Goal: Information Seeking & Learning: Learn about a topic

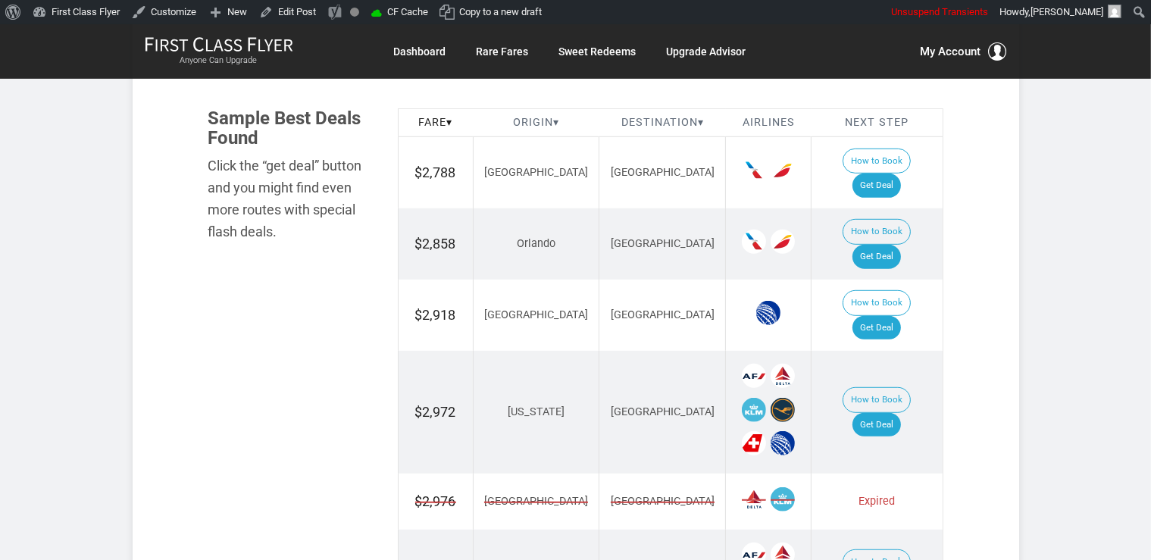
scroll to position [845, 0]
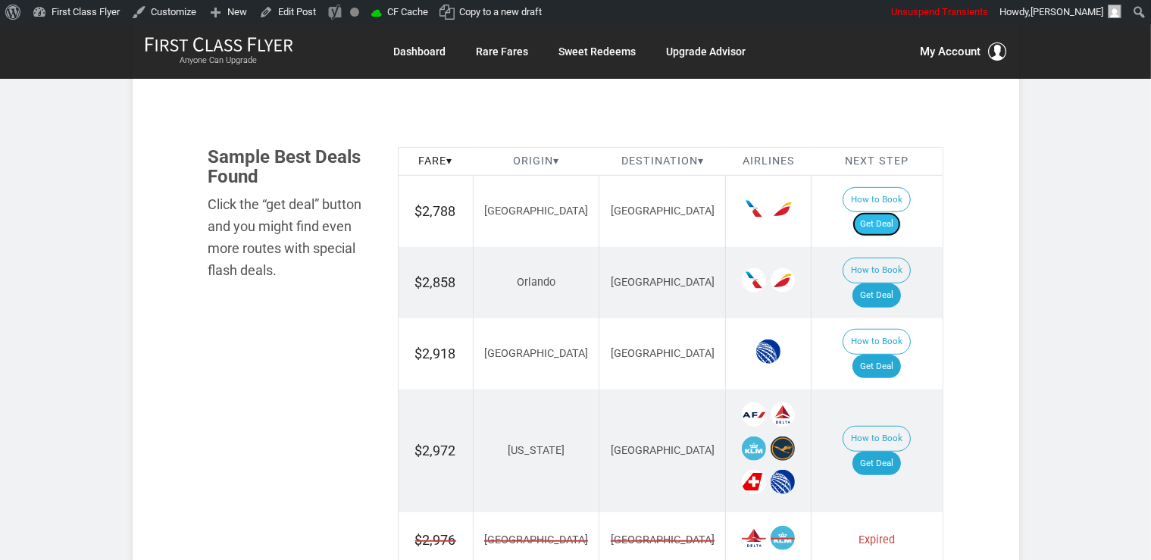
click at [891, 212] on link "Get Deal" at bounding box center [876, 224] width 48 height 24
click at [886, 283] on link "Get Deal" at bounding box center [876, 295] width 48 height 24
click at [901, 283] on link "Get Deal" at bounding box center [876, 295] width 48 height 24
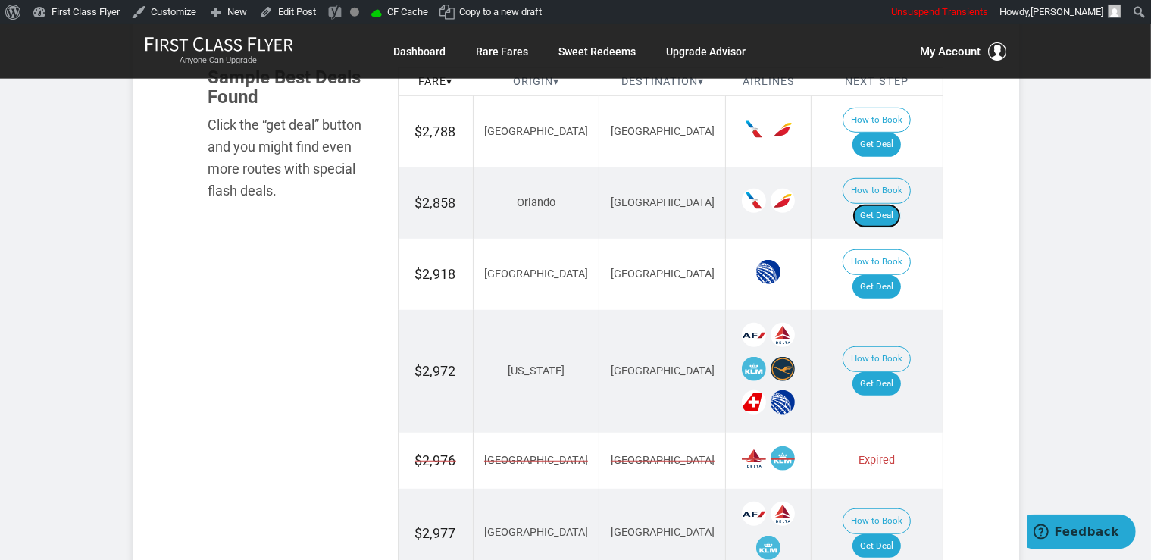
scroll to position [1005, 0]
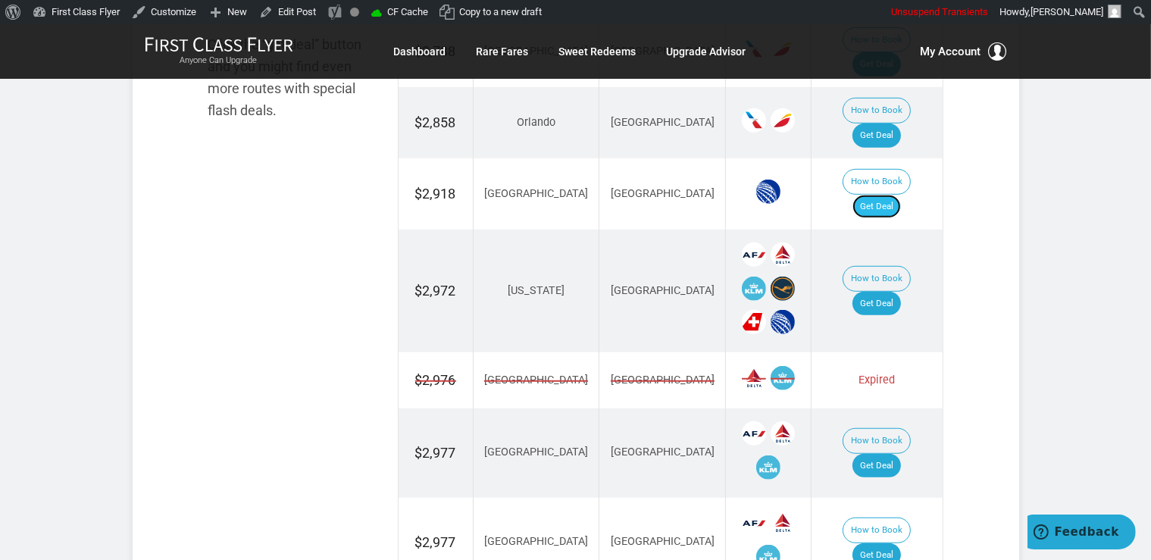
click at [888, 195] on link "Get Deal" at bounding box center [876, 207] width 48 height 24
click at [887, 292] on link "Get Deal" at bounding box center [876, 304] width 48 height 24
click at [893, 292] on link "Get Deal" at bounding box center [876, 304] width 48 height 24
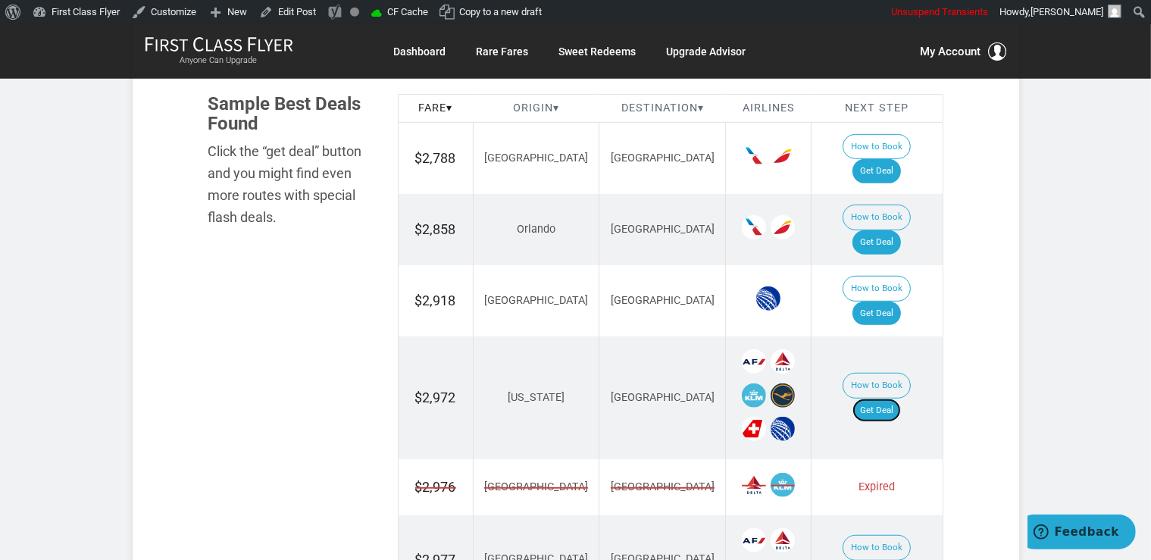
scroll to position [845, 0]
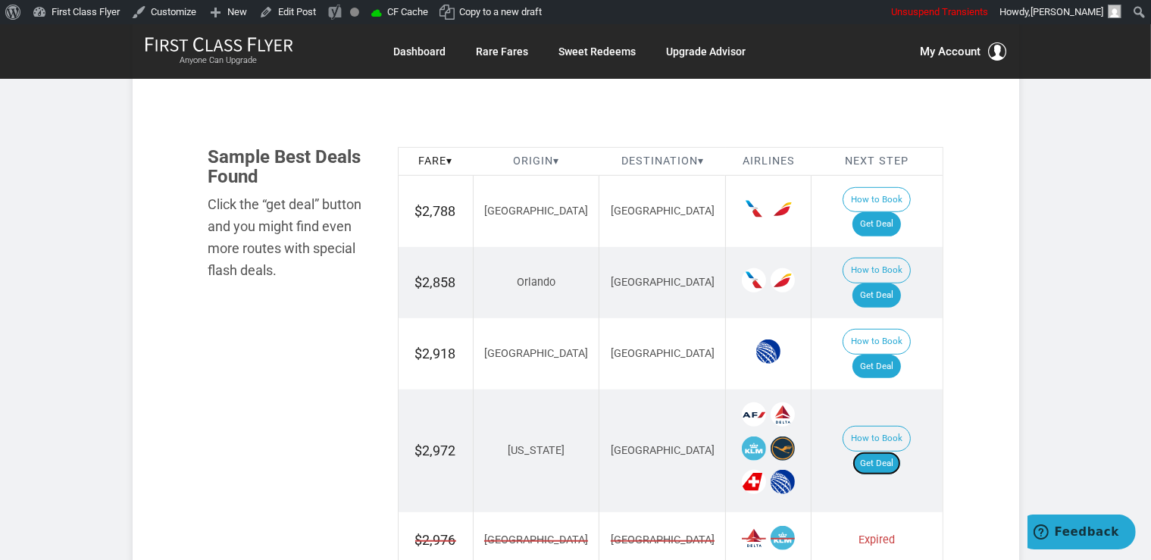
click at [887, 451] on link "Get Deal" at bounding box center [876, 463] width 48 height 24
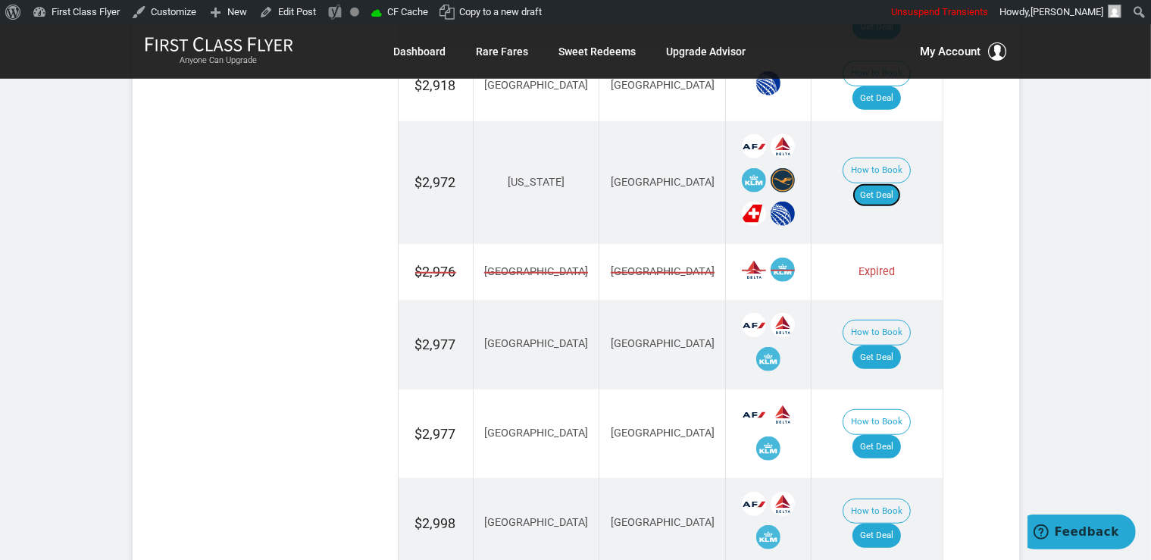
scroll to position [1166, 0]
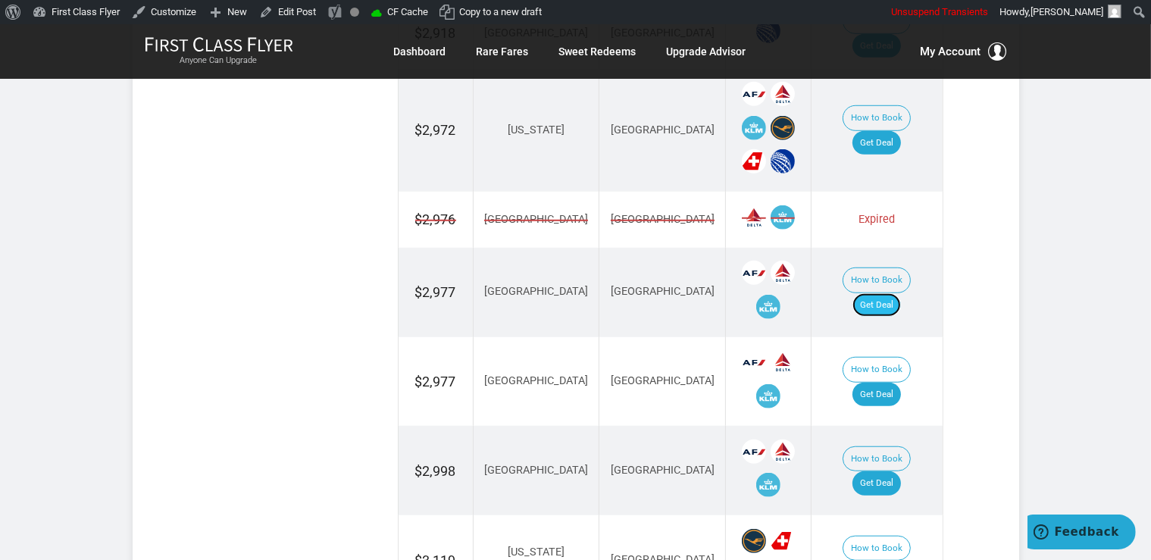
click at [889, 293] on link "Get Deal" at bounding box center [876, 305] width 48 height 24
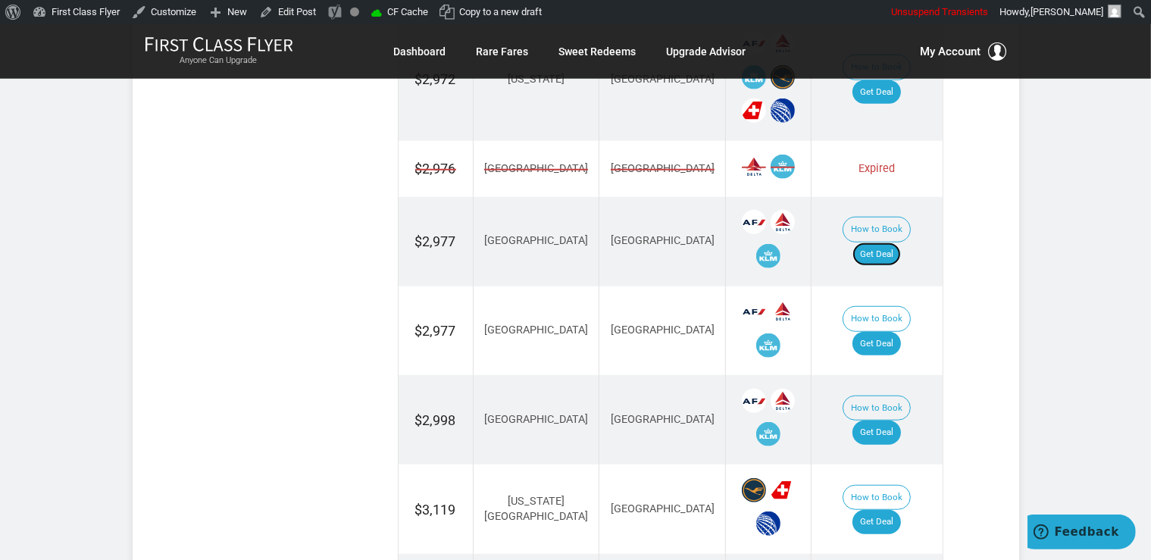
scroll to position [1325, 0]
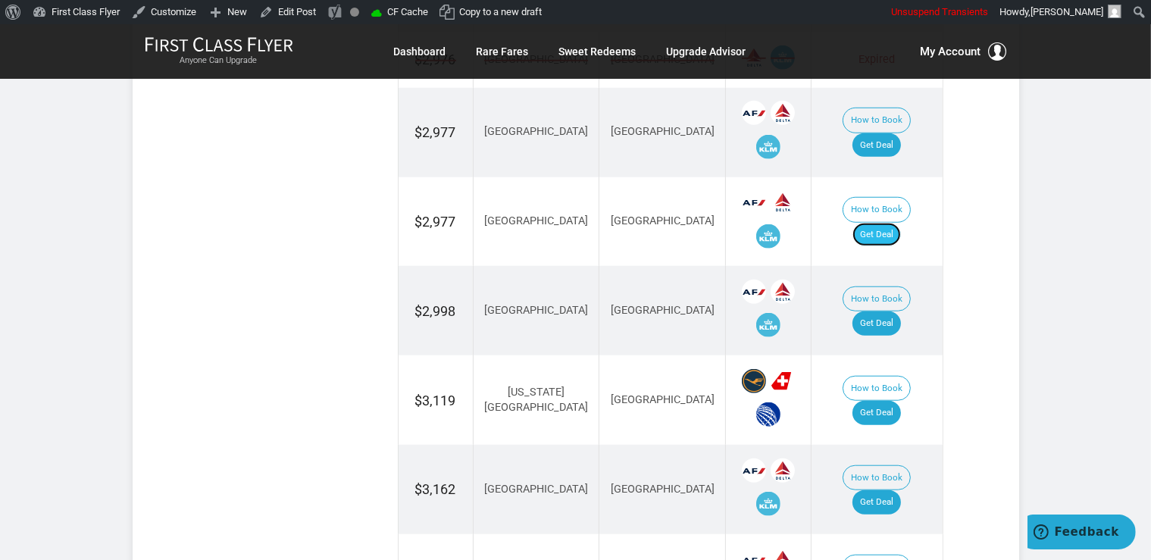
click at [898, 223] on link "Get Deal" at bounding box center [876, 235] width 48 height 24
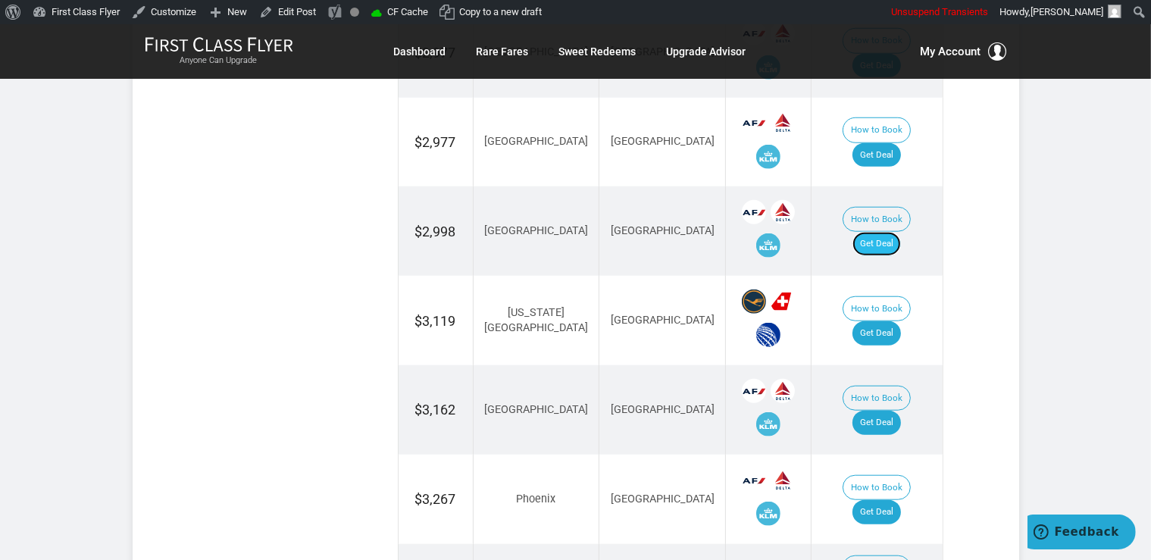
click at [901, 232] on link "Get Deal" at bounding box center [876, 244] width 48 height 24
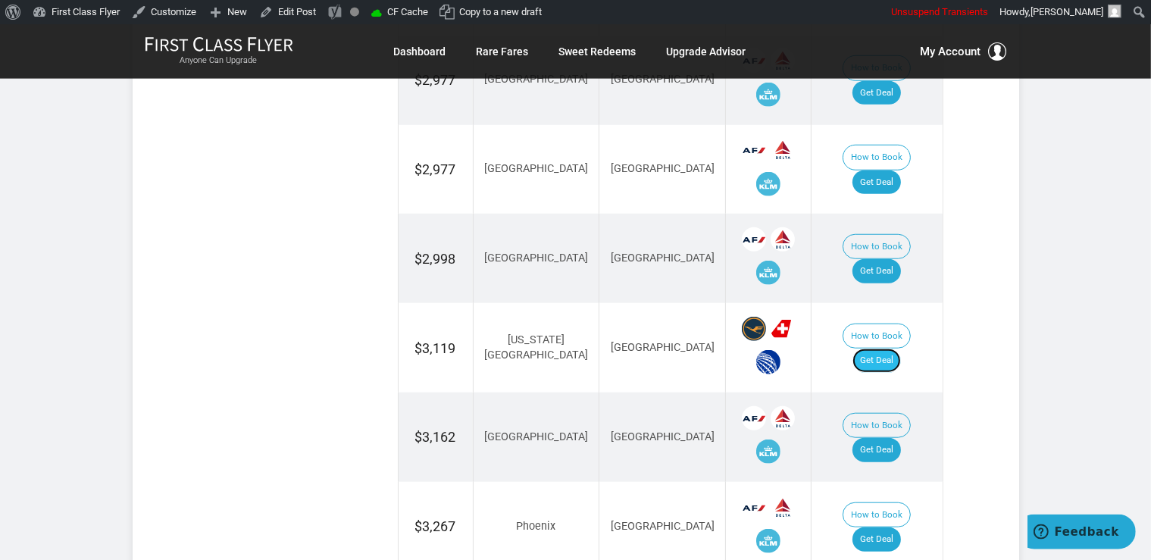
click at [890, 348] on link "Get Deal" at bounding box center [876, 360] width 48 height 24
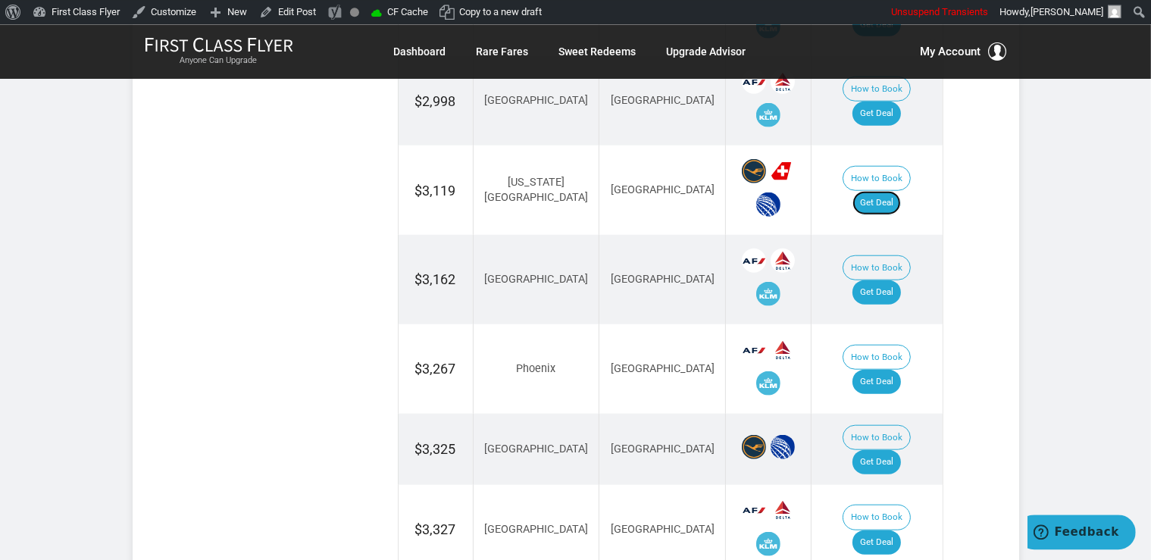
scroll to position [1538, 0]
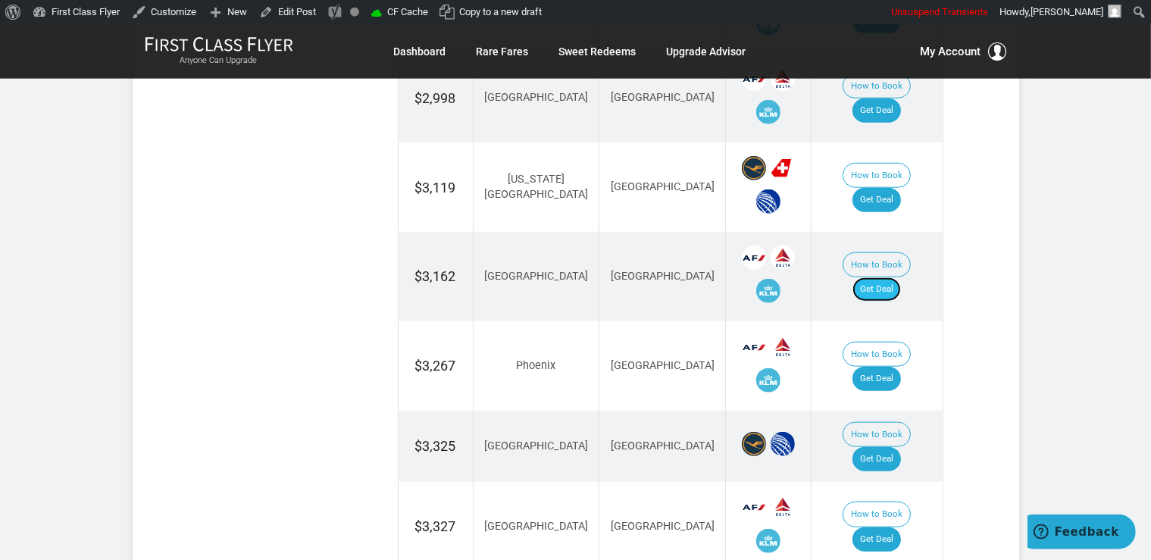
click at [896, 277] on link "Get Deal" at bounding box center [876, 289] width 48 height 24
click at [879, 367] on link "Get Deal" at bounding box center [876, 379] width 48 height 24
click at [880, 447] on link "Get Deal" at bounding box center [876, 459] width 48 height 24
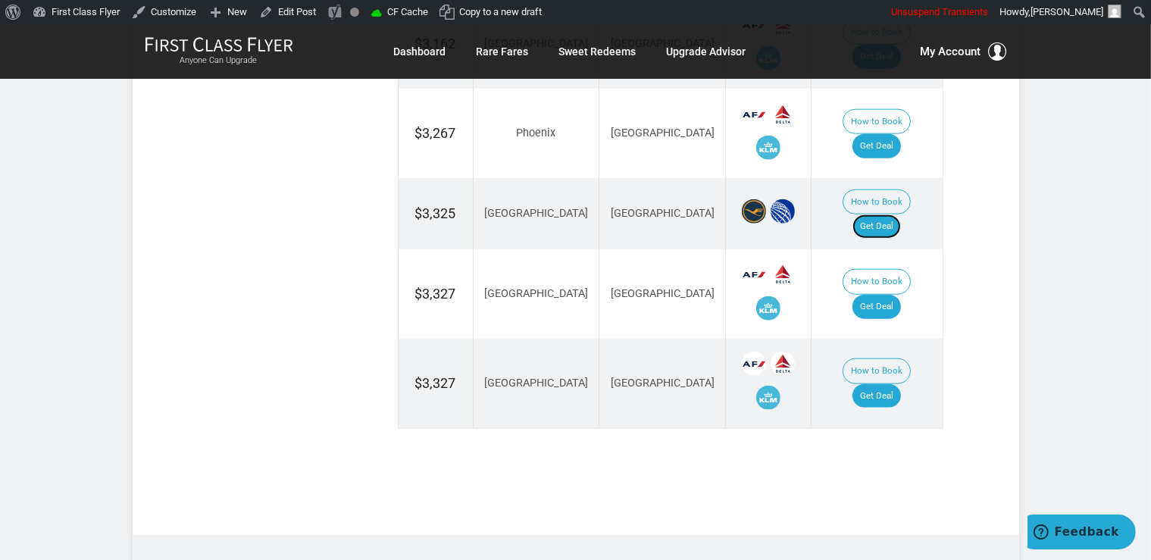
scroll to position [1778, 0]
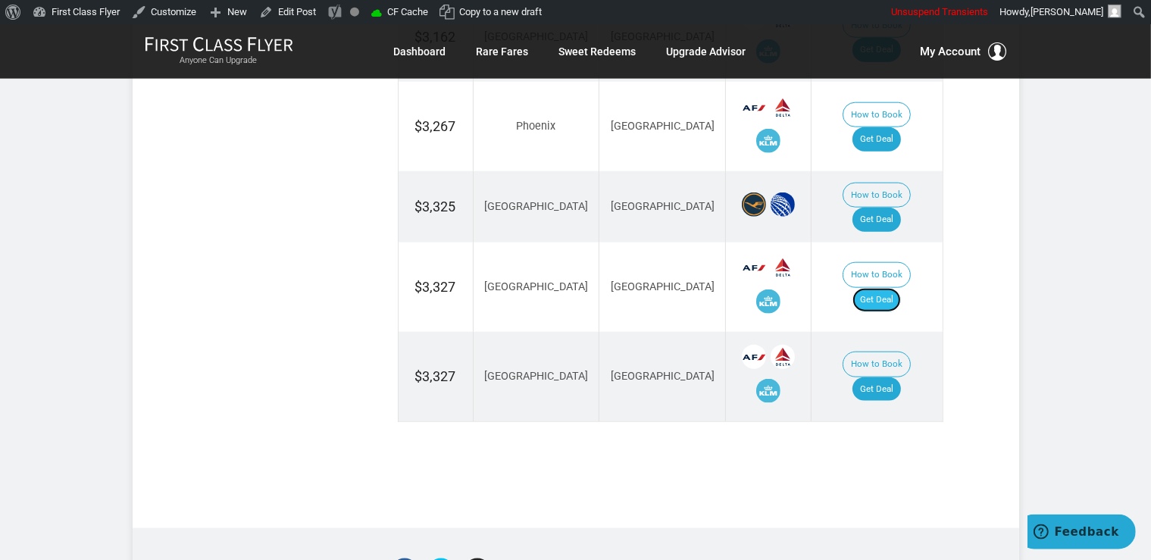
click at [895, 288] on link "Get Deal" at bounding box center [876, 300] width 48 height 24
click at [891, 288] on link "Get Deal" at bounding box center [876, 300] width 48 height 24
click at [901, 377] on link "Get Deal" at bounding box center [876, 389] width 48 height 24
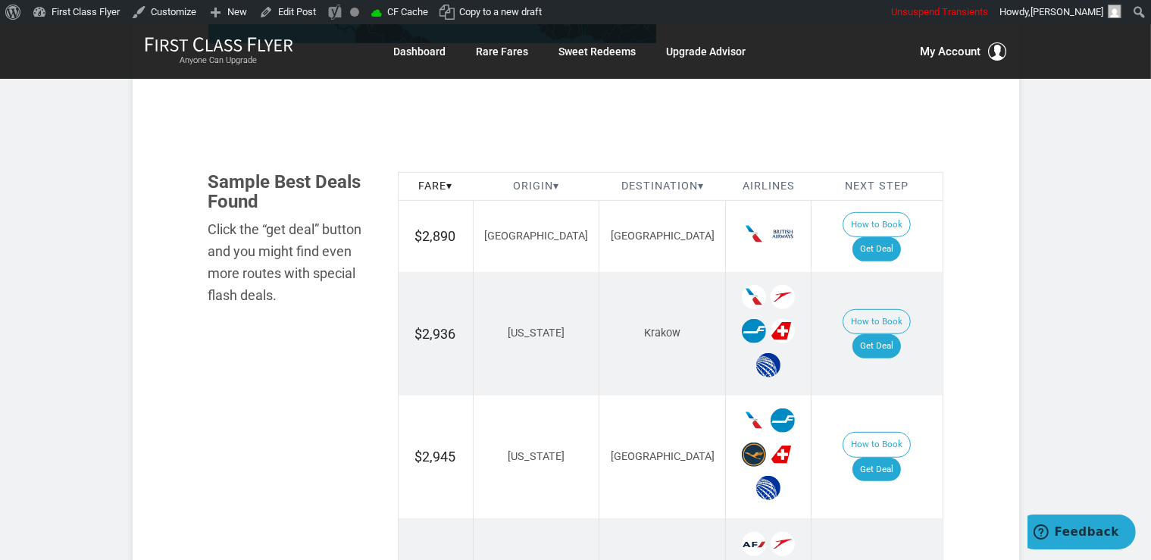
scroll to position [879, 0]
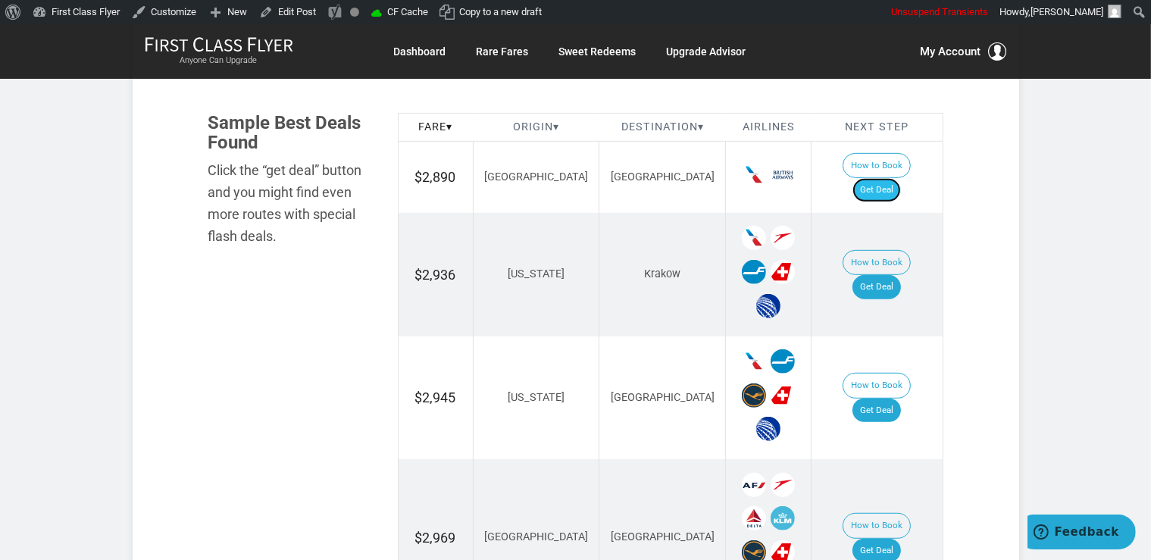
click at [892, 178] on link "Get Deal" at bounding box center [876, 190] width 48 height 24
click at [879, 275] on link "Get Deal" at bounding box center [876, 287] width 48 height 24
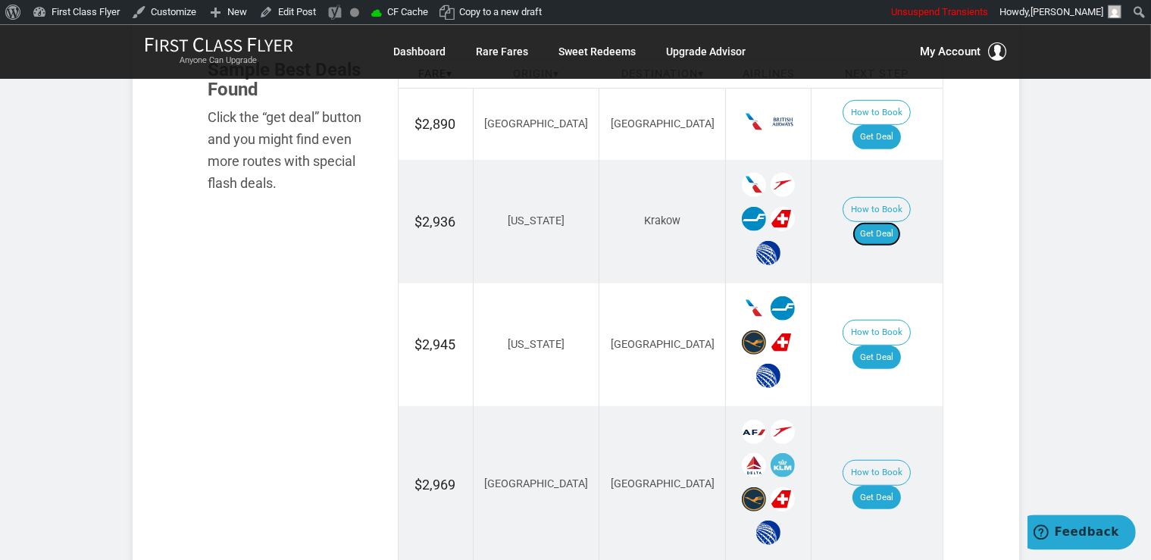
scroll to position [1039, 0]
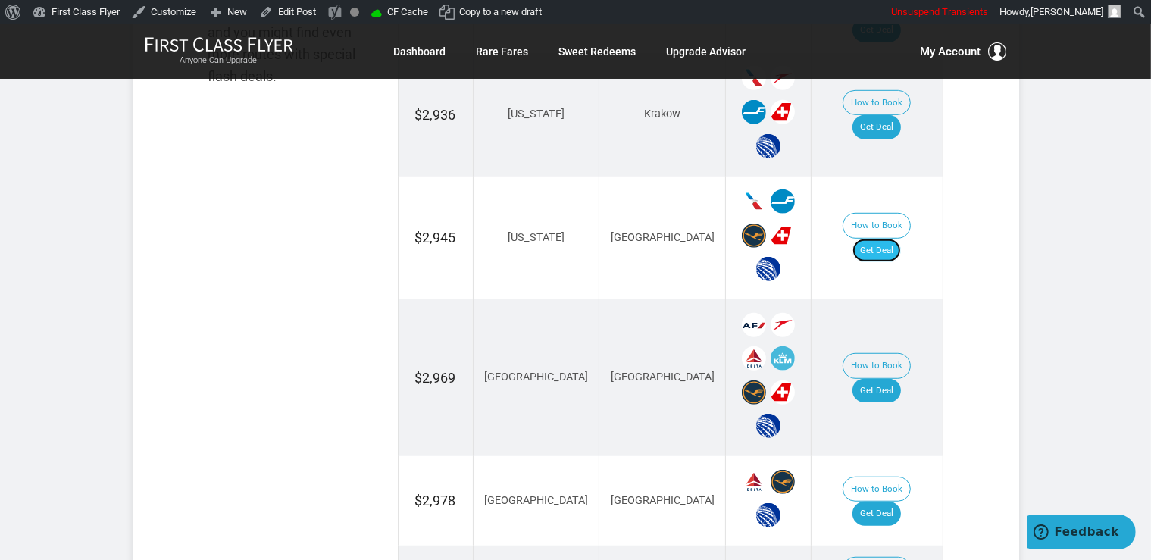
click at [888, 239] on link "Get Deal" at bounding box center [876, 251] width 48 height 24
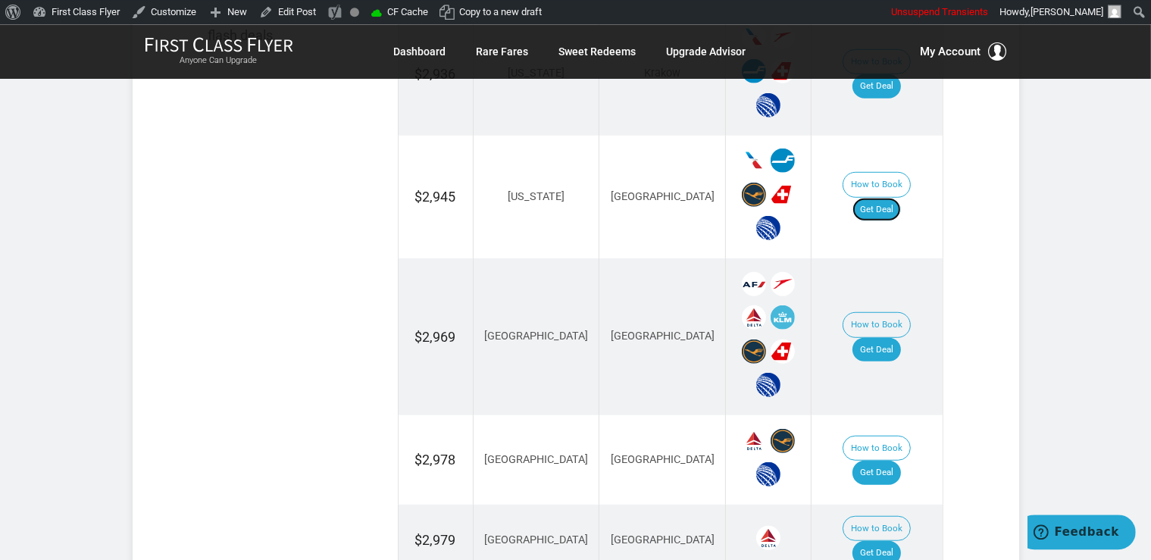
scroll to position [1200, 0]
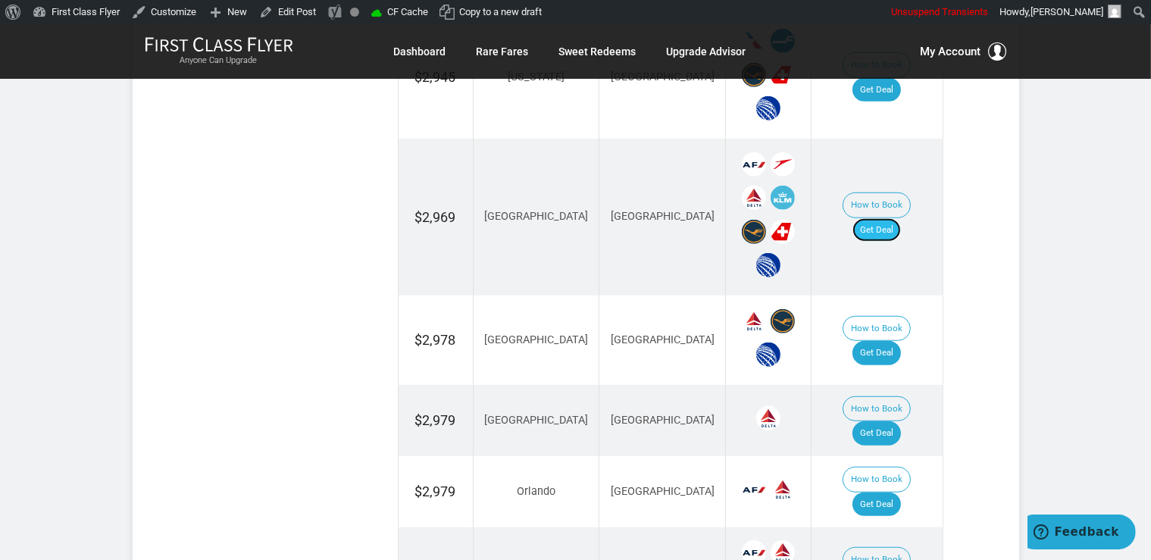
click at [883, 218] on link "Get Deal" at bounding box center [876, 230] width 48 height 24
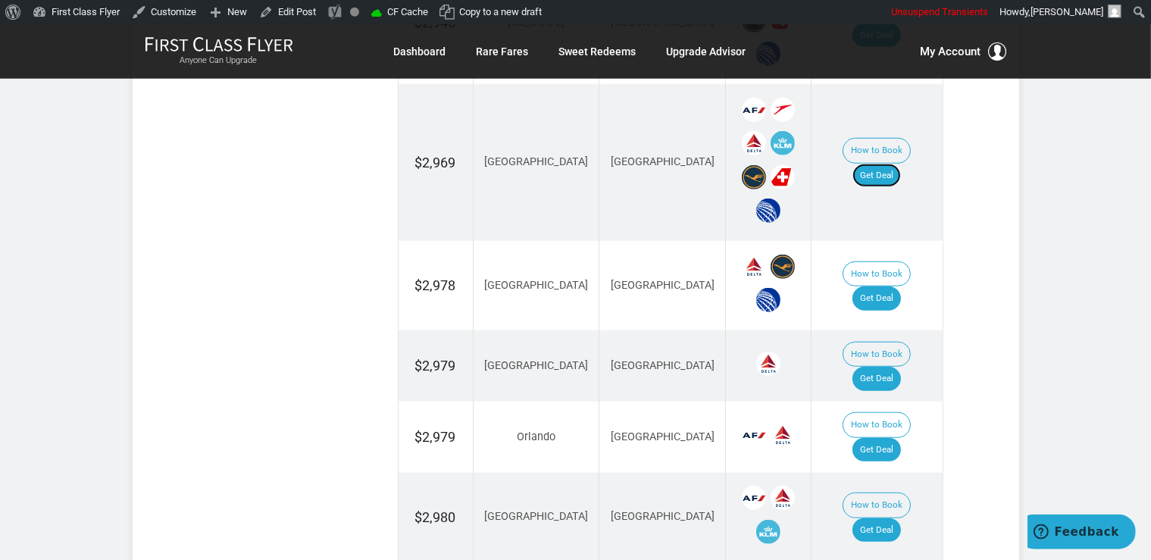
scroll to position [1279, 0]
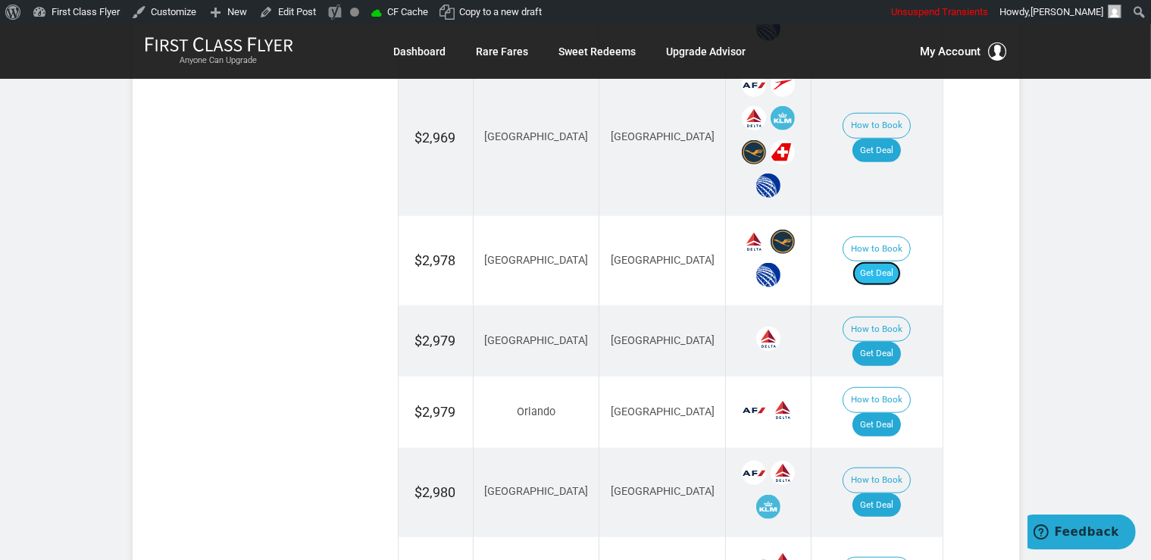
click at [899, 261] on link "Get Deal" at bounding box center [876, 273] width 48 height 24
click at [885, 342] on link "Get Deal" at bounding box center [876, 354] width 48 height 24
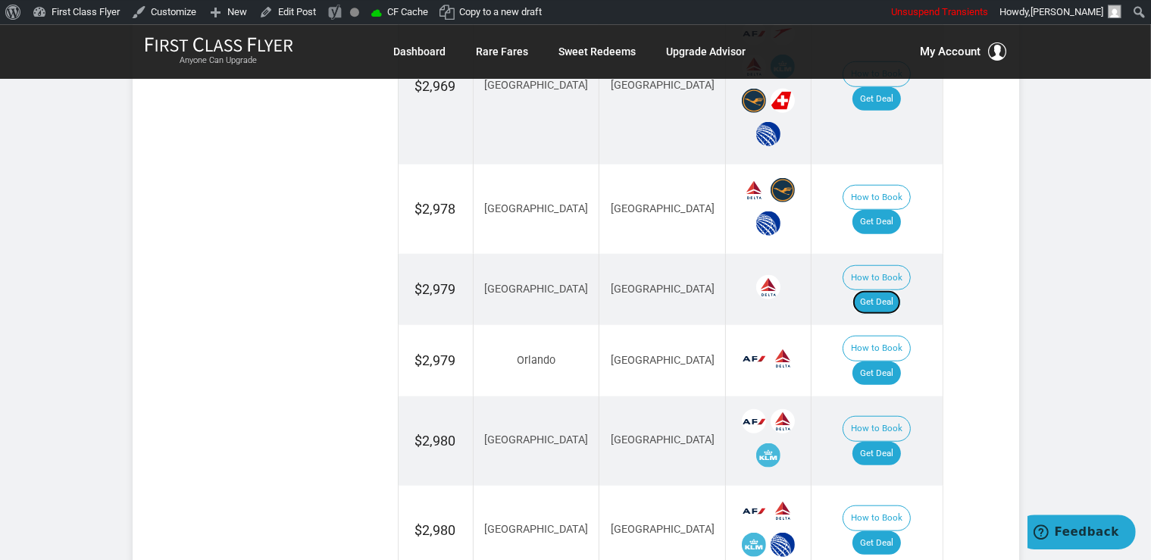
scroll to position [1439, 0]
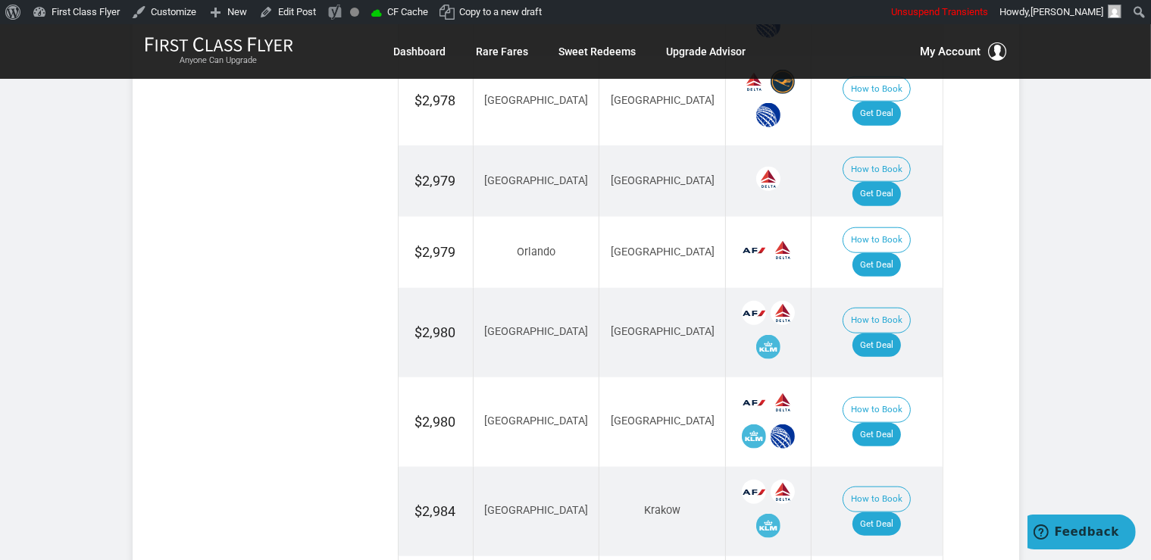
click at [901, 217] on td "How to Book Get Deal" at bounding box center [876, 252] width 131 height 71
click at [898, 253] on link "Get Deal" at bounding box center [876, 265] width 48 height 24
click at [896, 333] on link "Get Deal" at bounding box center [876, 345] width 48 height 24
click at [895, 423] on link "Get Deal" at bounding box center [876, 435] width 48 height 24
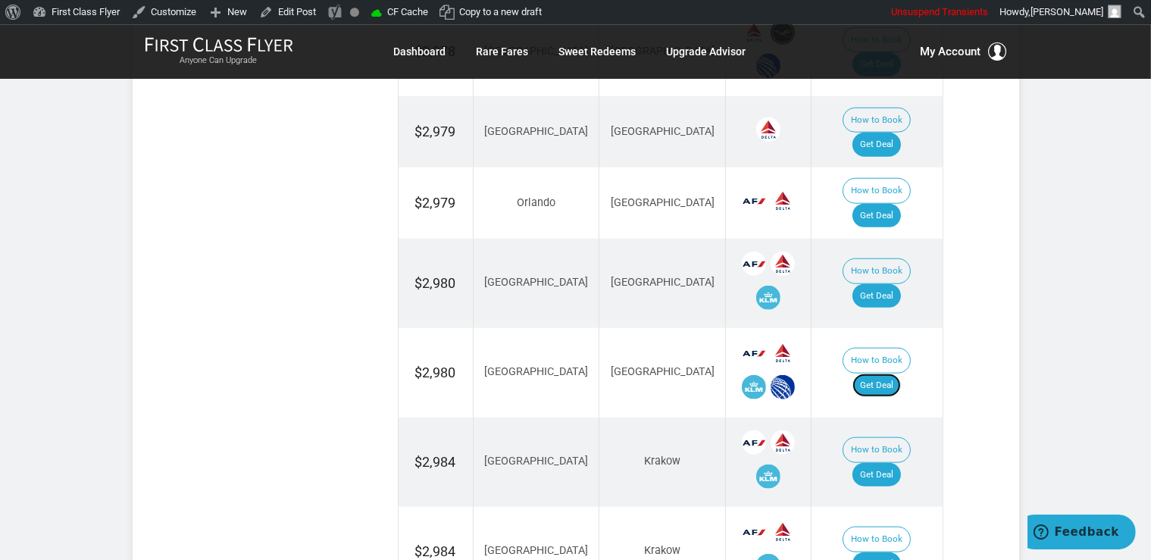
scroll to position [1519, 0]
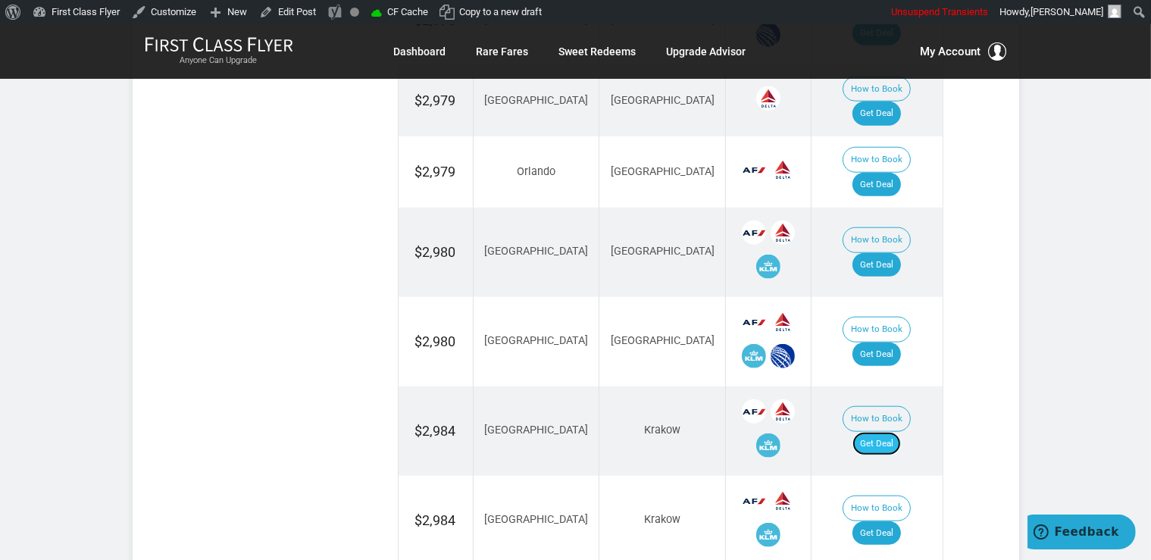
click at [901, 432] on link "Get Deal" at bounding box center [876, 444] width 48 height 24
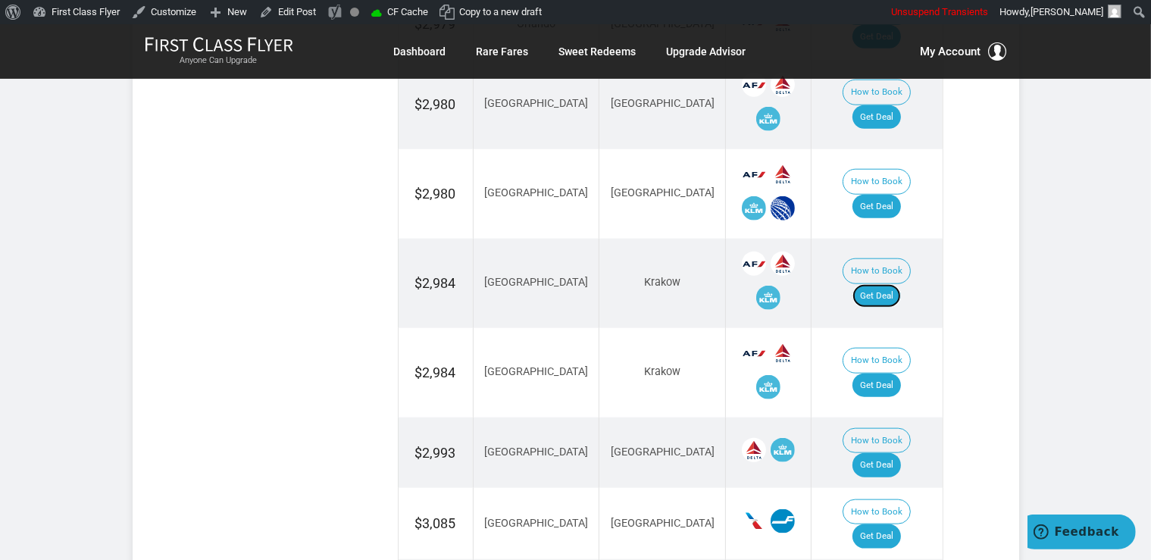
scroll to position [1679, 0]
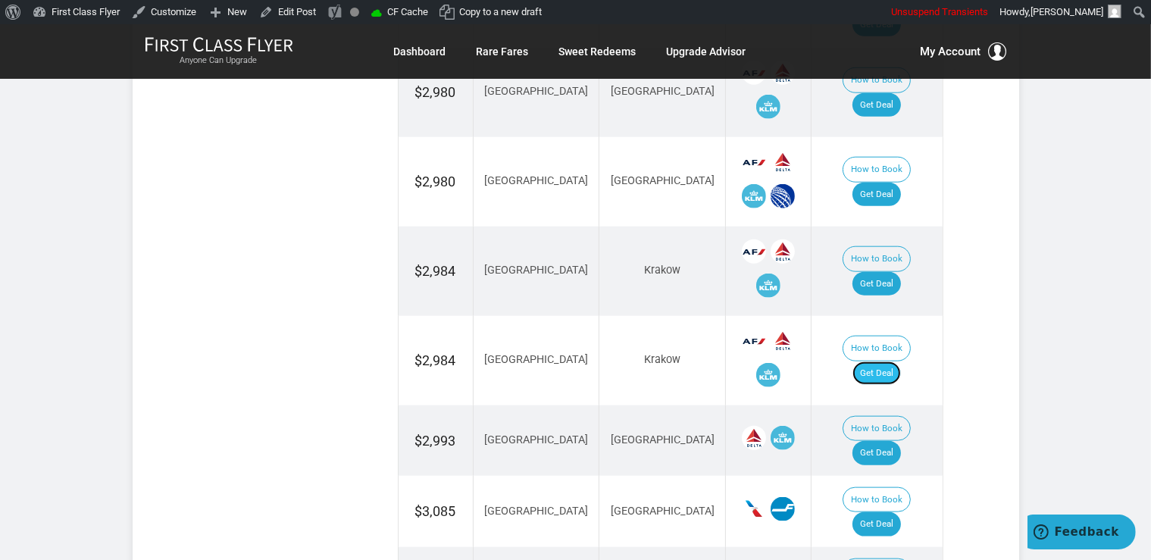
click at [892, 361] on link "Get Deal" at bounding box center [876, 373] width 48 height 24
click at [897, 441] on link "Get Deal" at bounding box center [876, 453] width 48 height 24
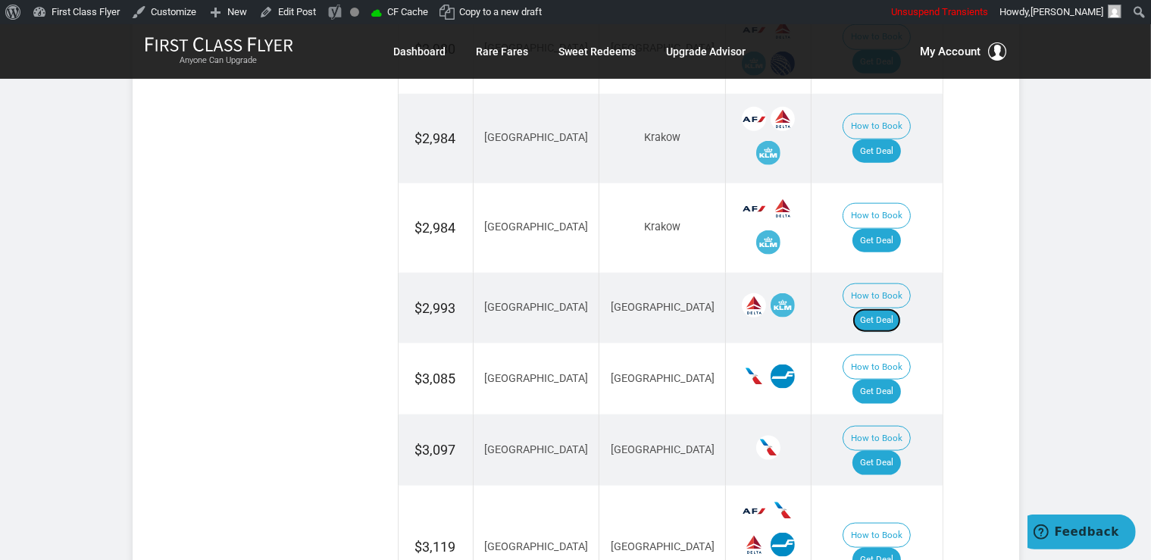
scroll to position [1839, 0]
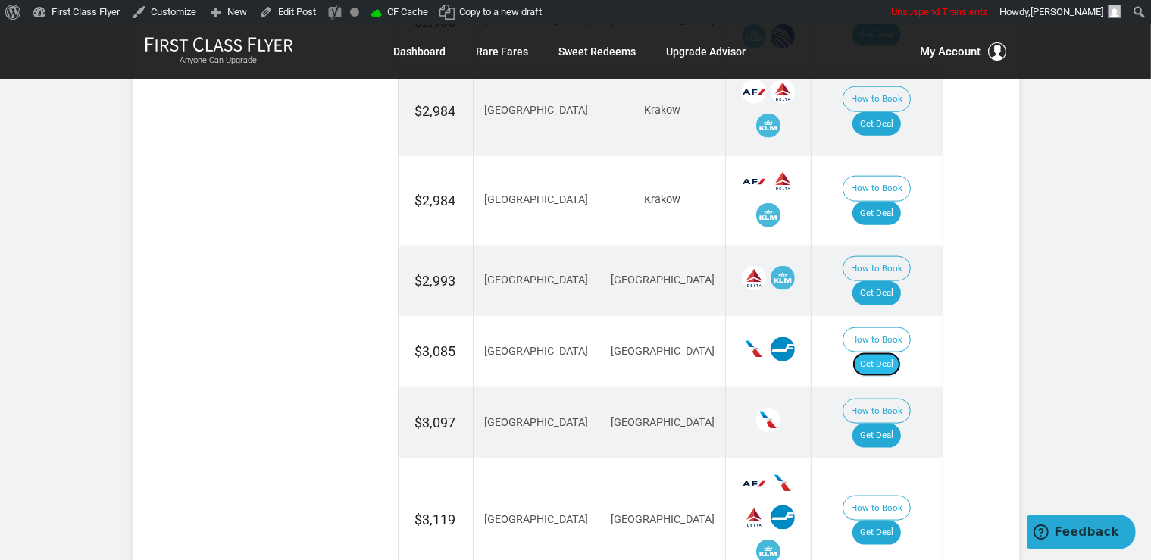
click at [901, 352] on link "Get Deal" at bounding box center [876, 364] width 48 height 24
click at [880, 423] on link "Get Deal" at bounding box center [876, 435] width 48 height 24
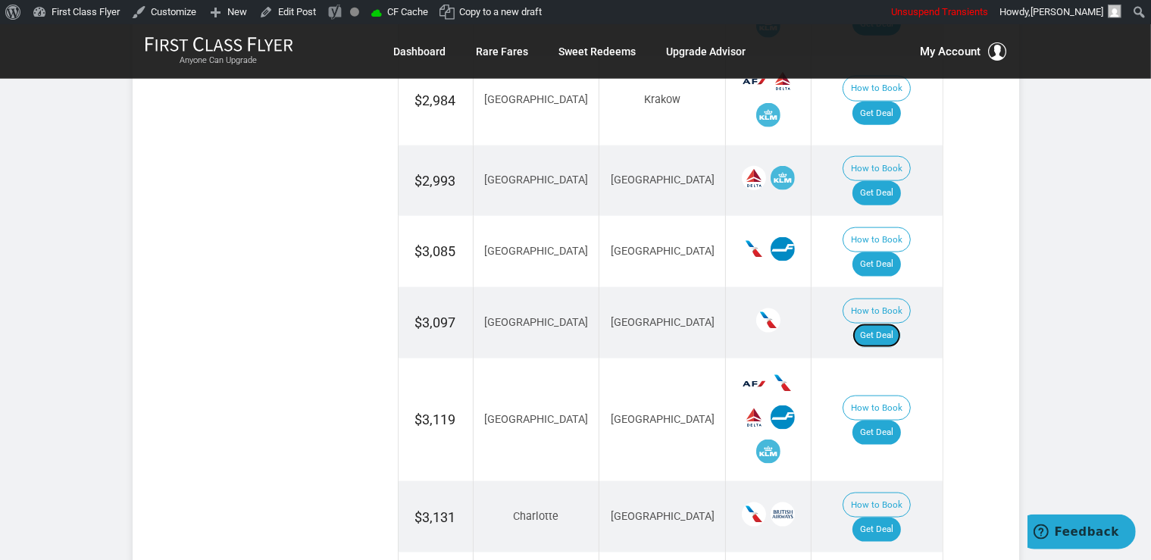
scroll to position [2000, 0]
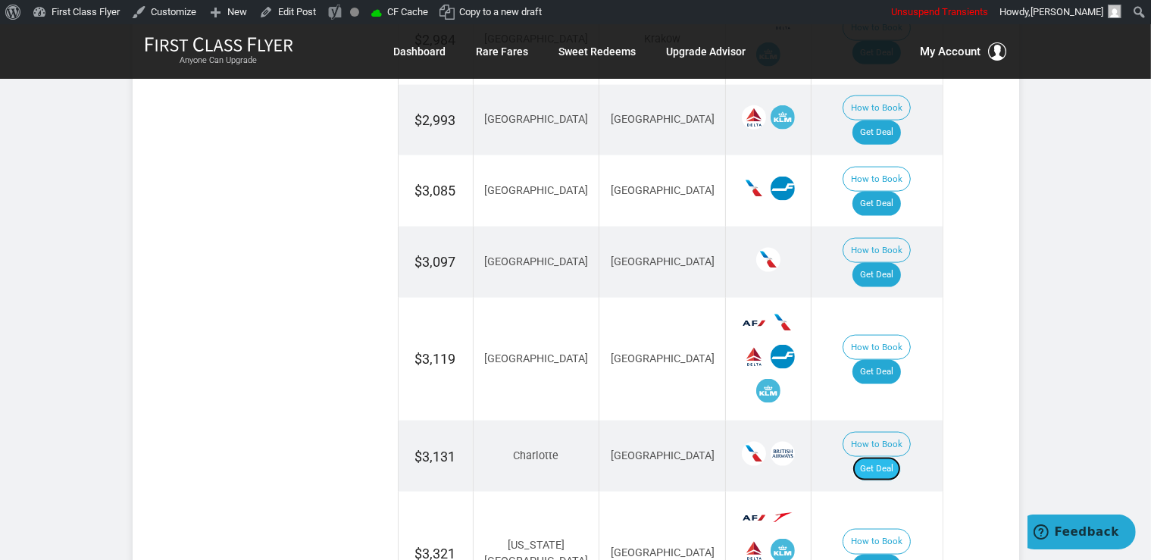
click at [895, 457] on link "Get Deal" at bounding box center [876, 469] width 48 height 24
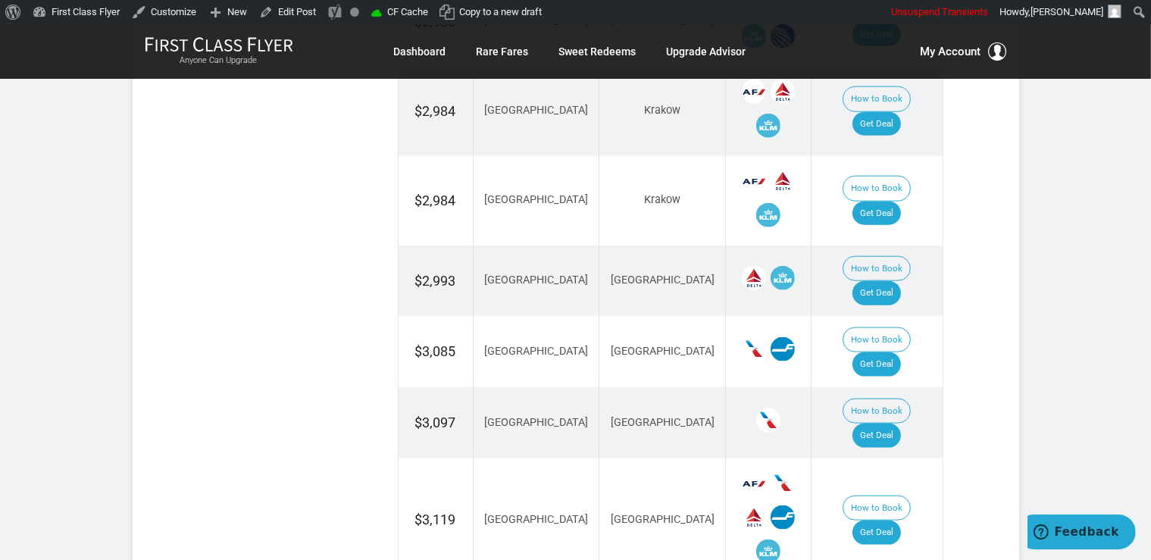
scroll to position [1919, 0]
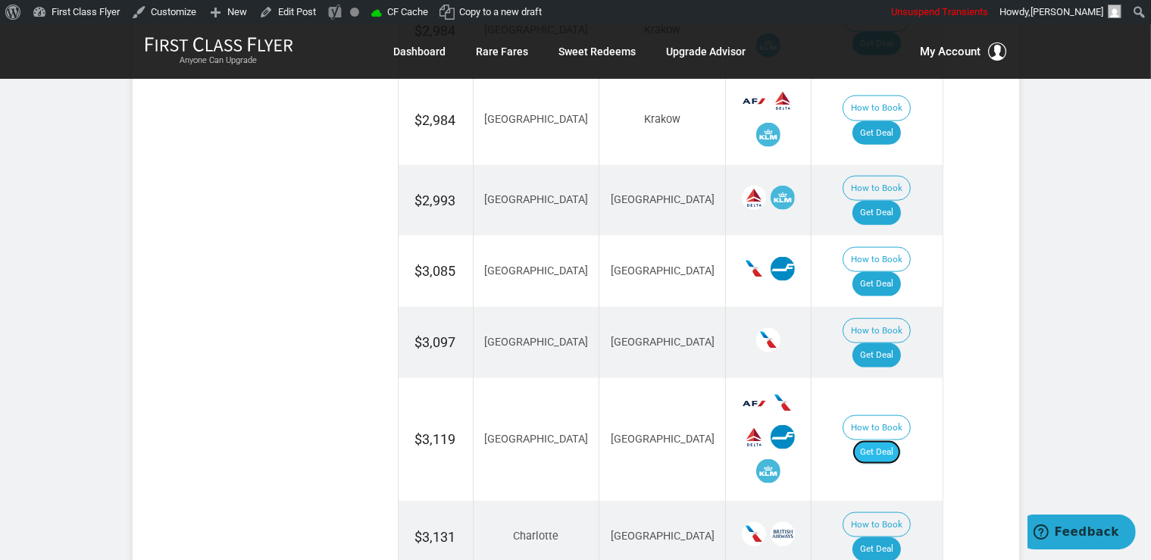
click at [888, 440] on link "Get Deal" at bounding box center [876, 452] width 48 height 24
click at [886, 440] on link "Get Deal" at bounding box center [876, 452] width 48 height 24
click at [888, 440] on link "Get Deal" at bounding box center [876, 452] width 48 height 24
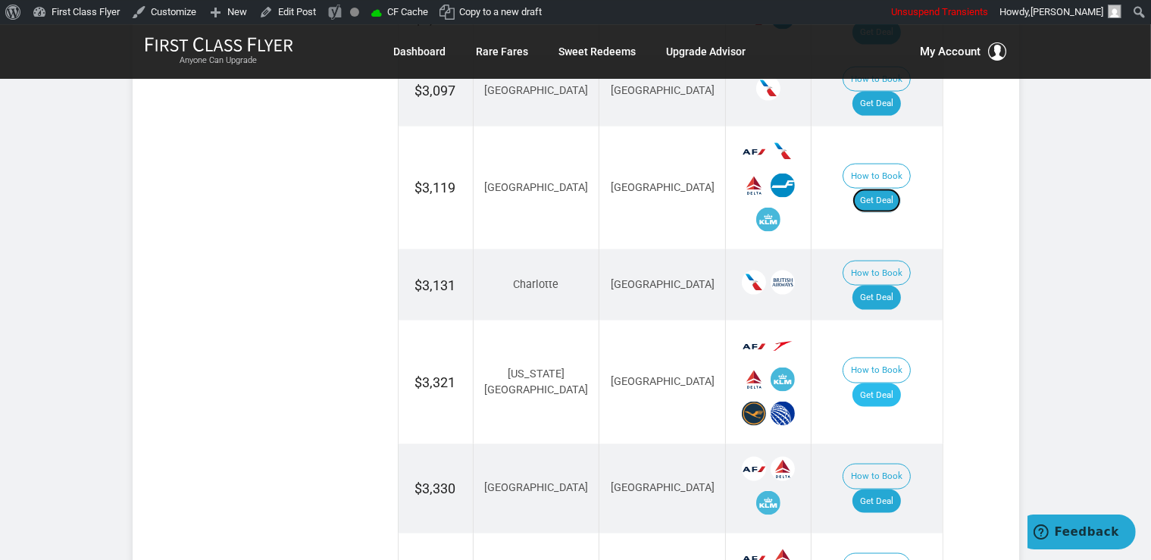
scroll to position [2159, 0]
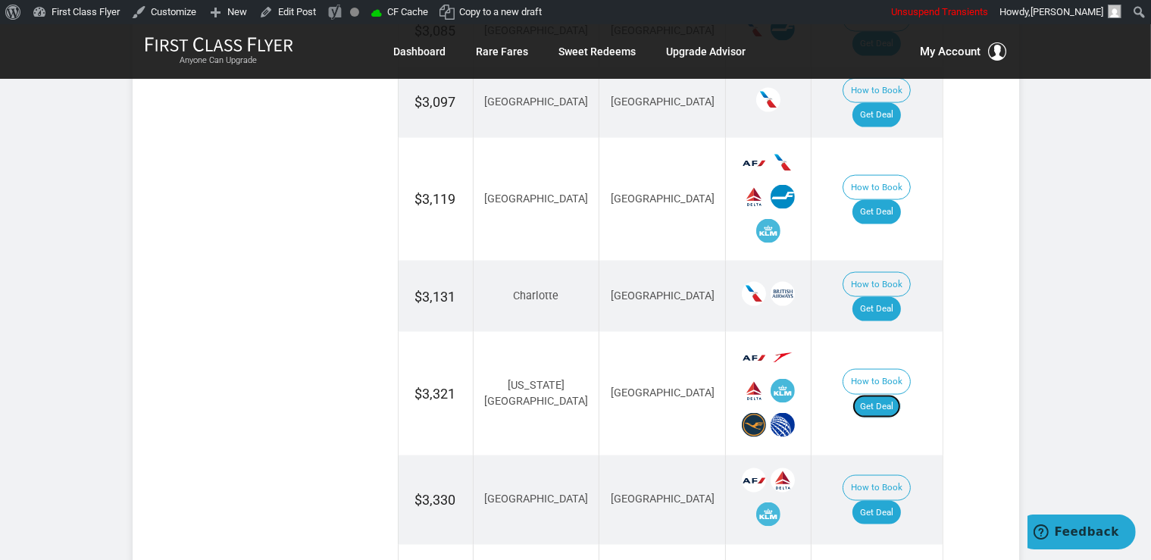
click at [877, 395] on link "Get Deal" at bounding box center [876, 407] width 48 height 24
click at [882, 455] on td "How to Book Get Deal" at bounding box center [876, 499] width 131 height 89
click at [886, 501] on link "Get Deal" at bounding box center [876, 513] width 48 height 24
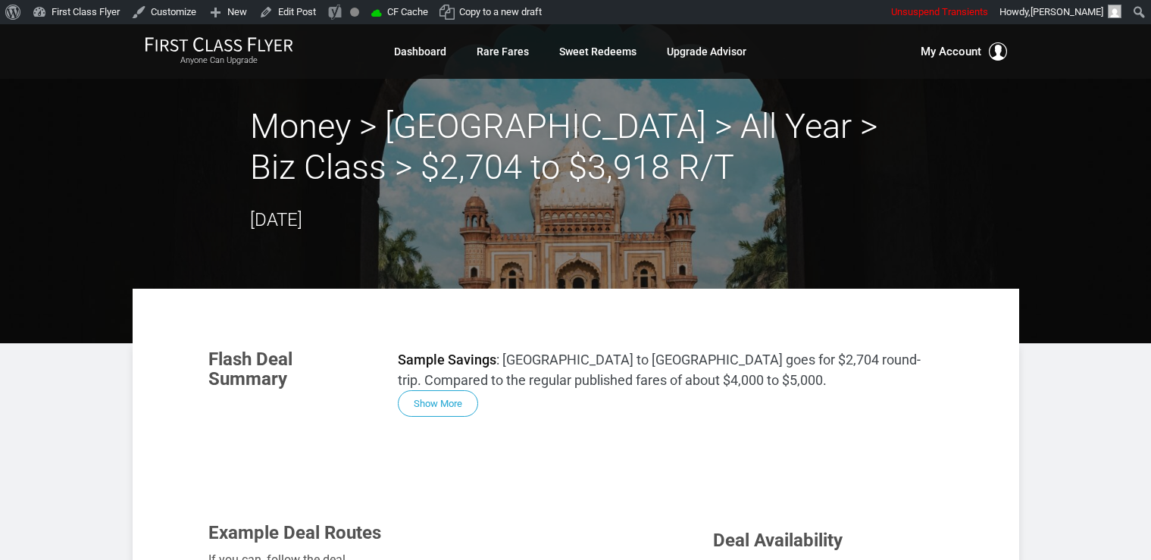
scroll to position [880, 0]
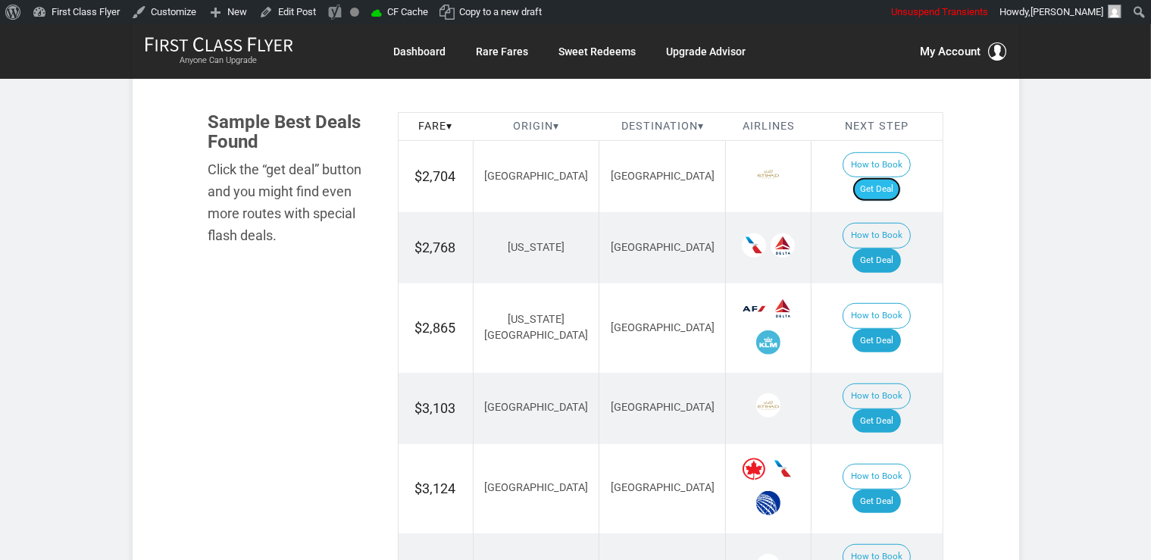
click at [888, 178] on link "Get Deal" at bounding box center [876, 189] width 48 height 24
click at [889, 248] on link "Get Deal" at bounding box center [876, 260] width 48 height 24
click at [884, 329] on link "Get Deal" at bounding box center [876, 341] width 48 height 24
drag, startPoint x: 891, startPoint y: 370, endPoint x: 895, endPoint y: 310, distance: 60.0
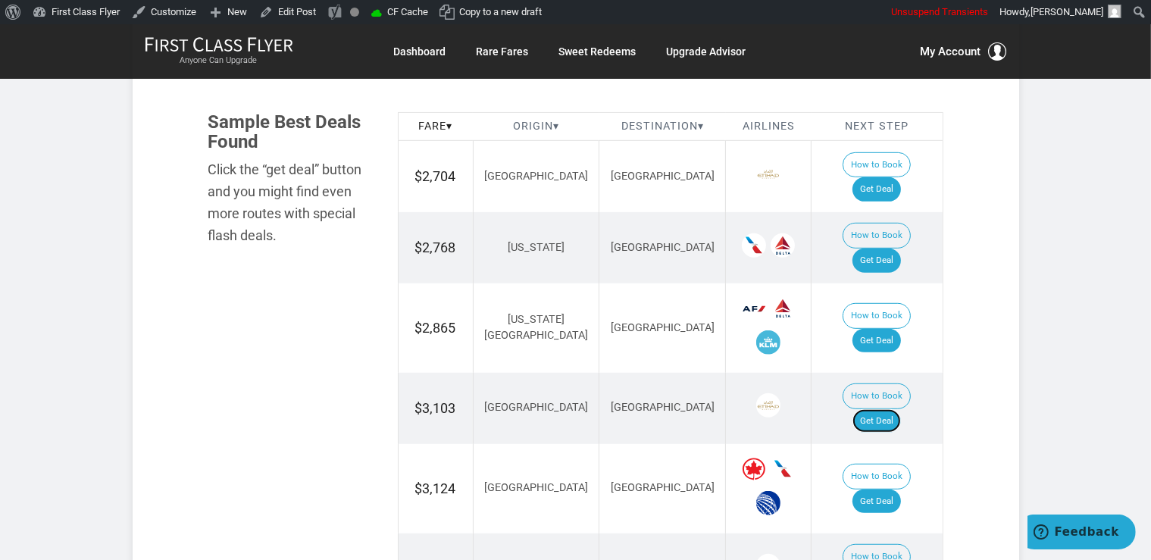
click at [891, 409] on link "Get Deal" at bounding box center [876, 421] width 48 height 24
click at [898, 409] on link "Get Deal" at bounding box center [876, 421] width 48 height 24
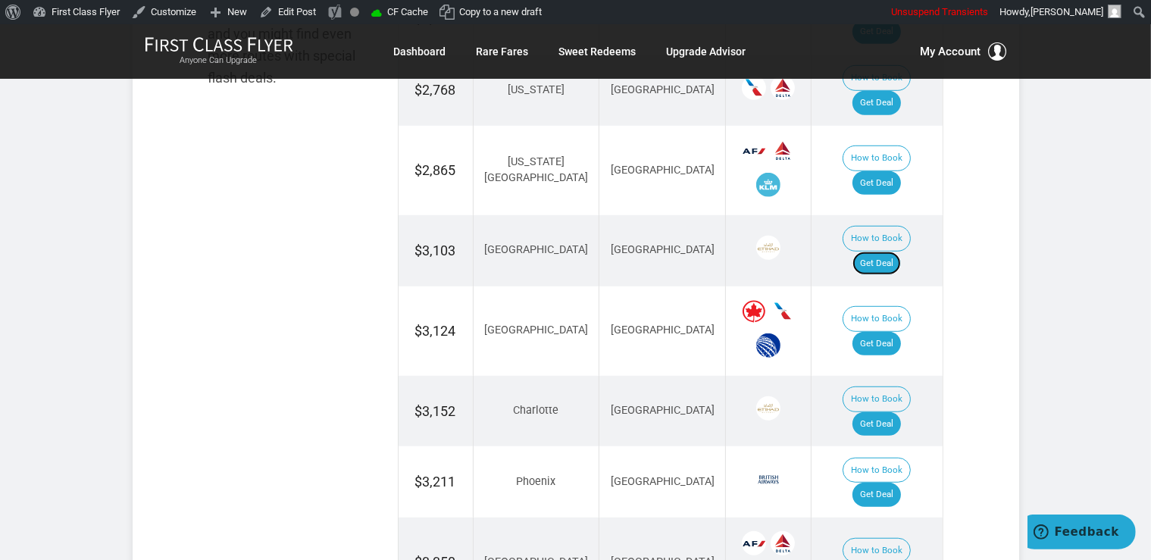
scroll to position [1039, 0]
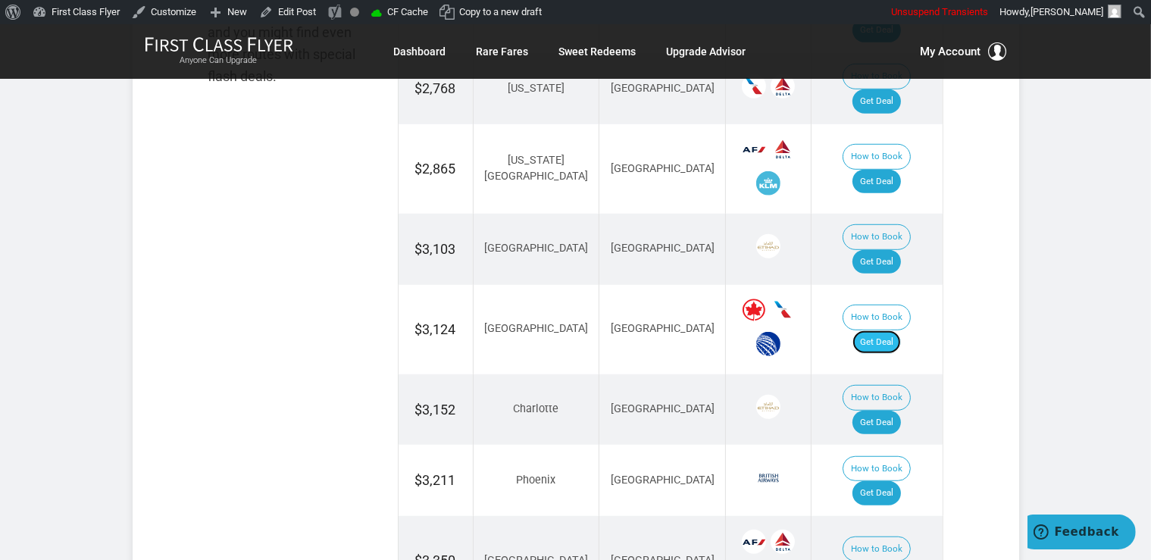
click at [899, 330] on link "Get Deal" at bounding box center [876, 342] width 48 height 24
drag, startPoint x: 875, startPoint y: 347, endPoint x: 876, endPoint y: 335, distance: 12.2
click at [876, 411] on link "Get Deal" at bounding box center [876, 423] width 48 height 24
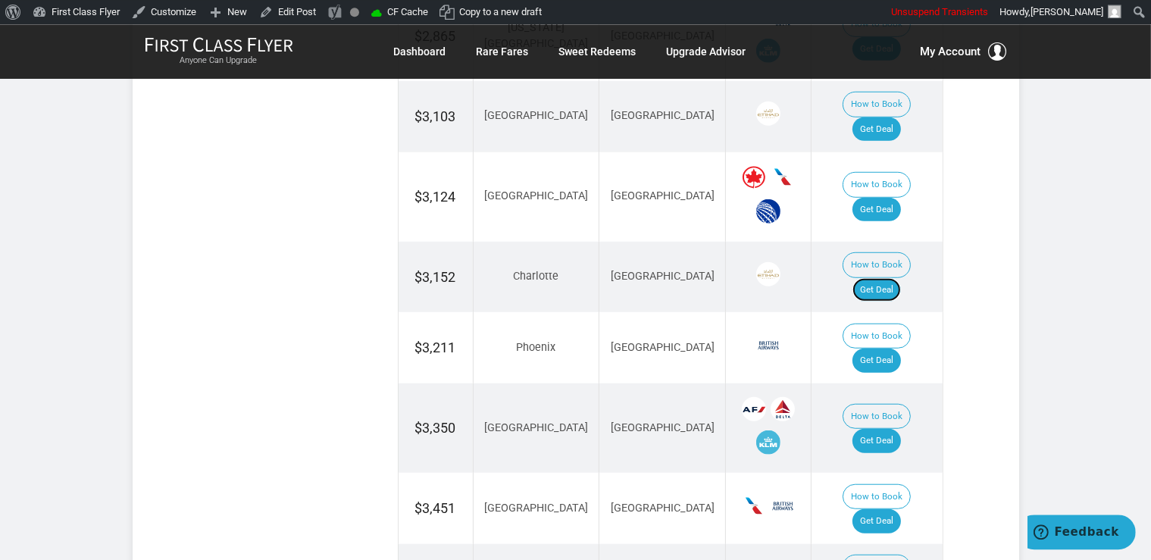
scroll to position [1200, 0]
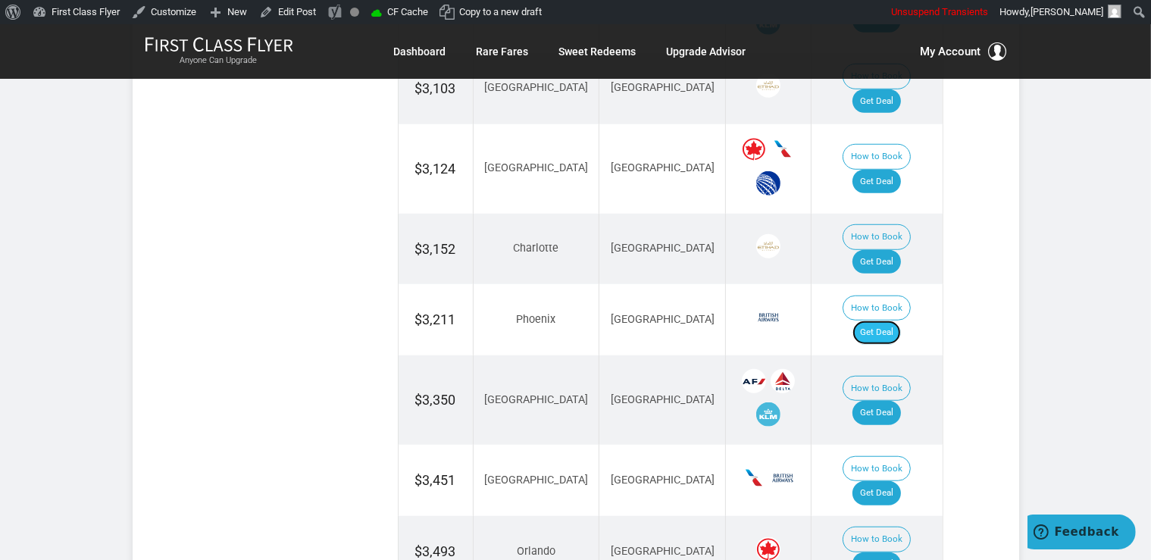
click at [901, 320] on link "Get Deal" at bounding box center [876, 332] width 48 height 24
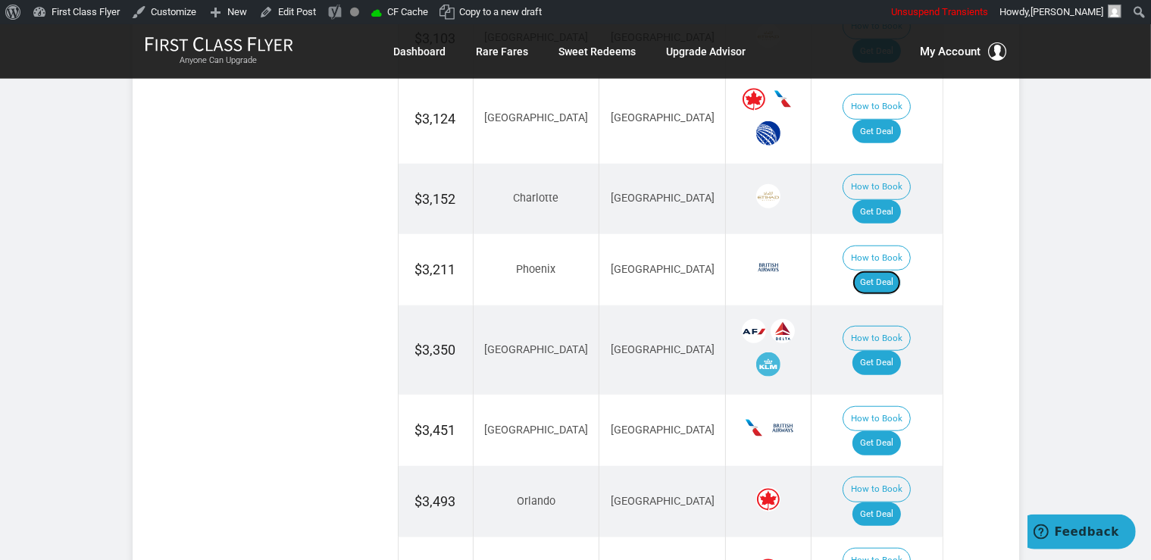
scroll to position [1279, 0]
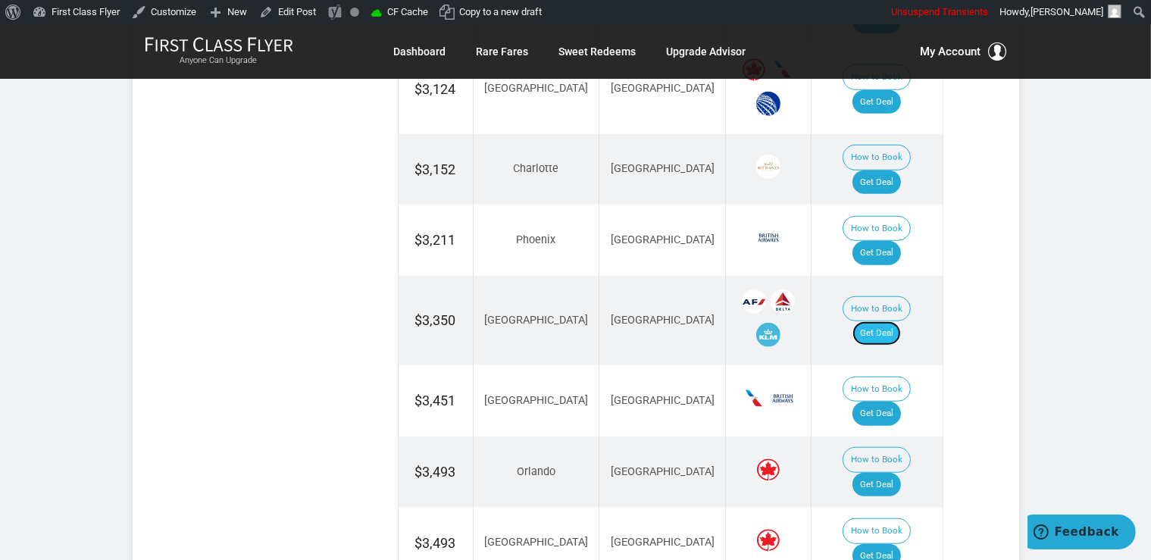
click at [901, 321] on link "Get Deal" at bounding box center [876, 333] width 48 height 24
click at [886, 401] on link "Get Deal" at bounding box center [876, 413] width 48 height 24
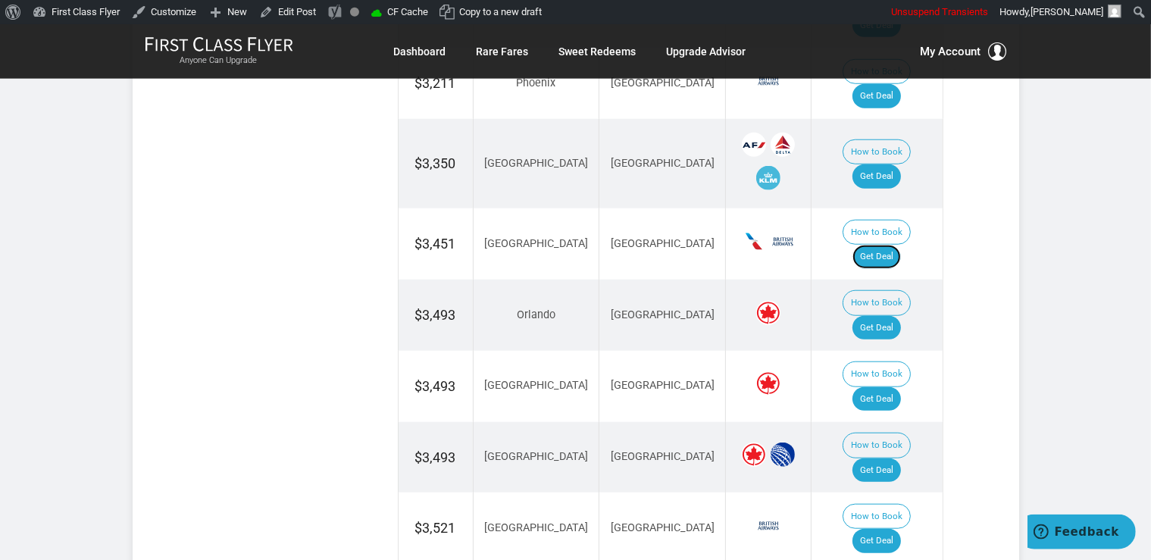
scroll to position [1439, 0]
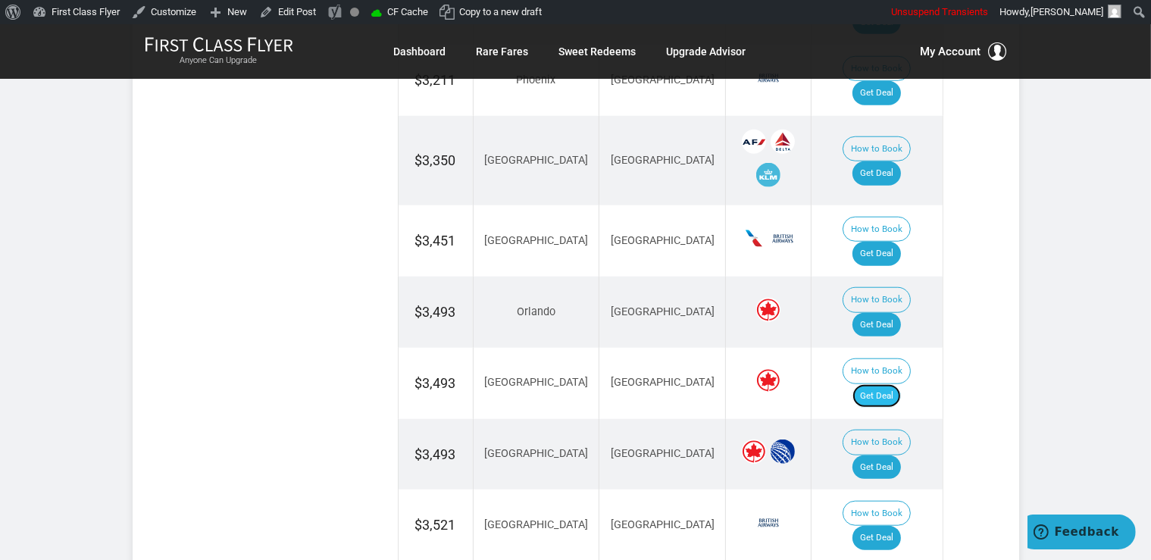
click at [901, 384] on link "Get Deal" at bounding box center [876, 396] width 48 height 24
click at [893, 455] on link "Get Deal" at bounding box center [876, 467] width 48 height 24
click at [901, 313] on link "Get Deal" at bounding box center [876, 325] width 48 height 24
click at [892, 526] on link "Get Deal" at bounding box center [876, 538] width 48 height 24
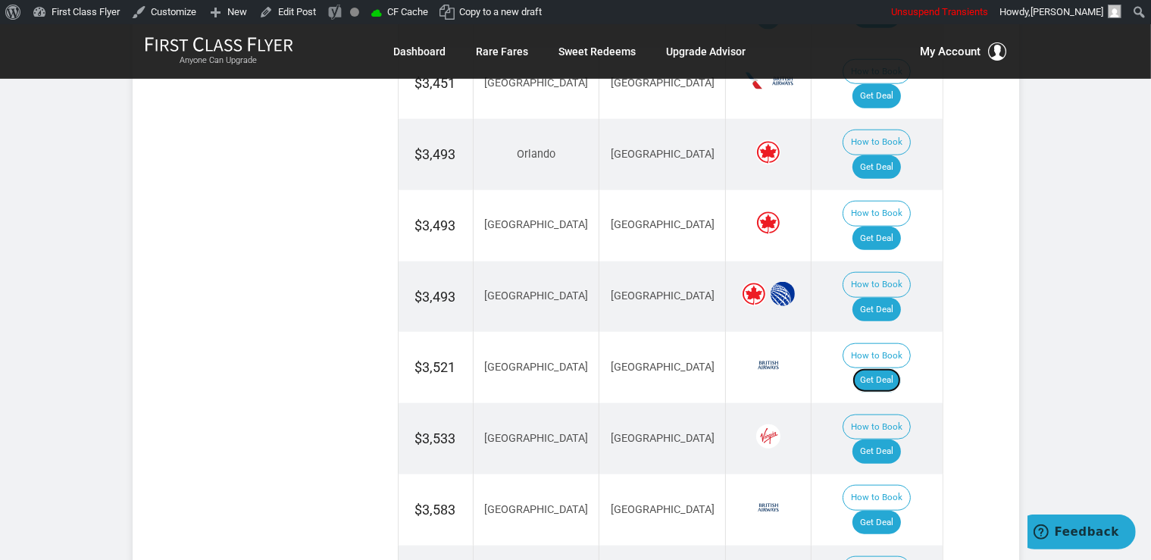
scroll to position [1600, 0]
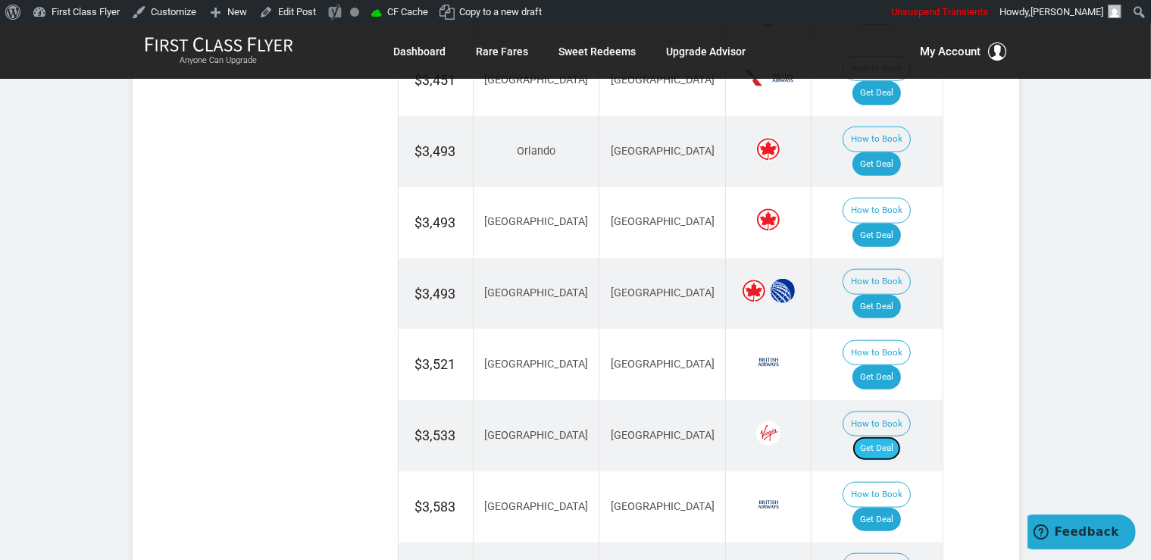
click at [882, 436] on link "Get Deal" at bounding box center [876, 448] width 48 height 24
click at [901, 436] on link "Get Deal" at bounding box center [876, 448] width 48 height 24
click at [892, 507] on link "Get Deal" at bounding box center [876, 519] width 48 height 24
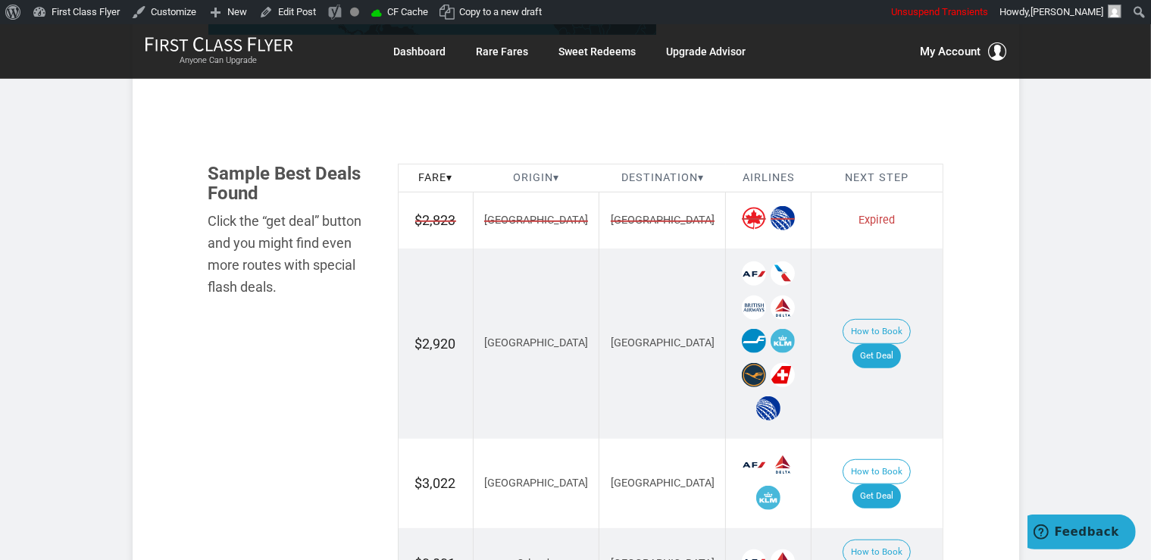
scroll to position [960, 0]
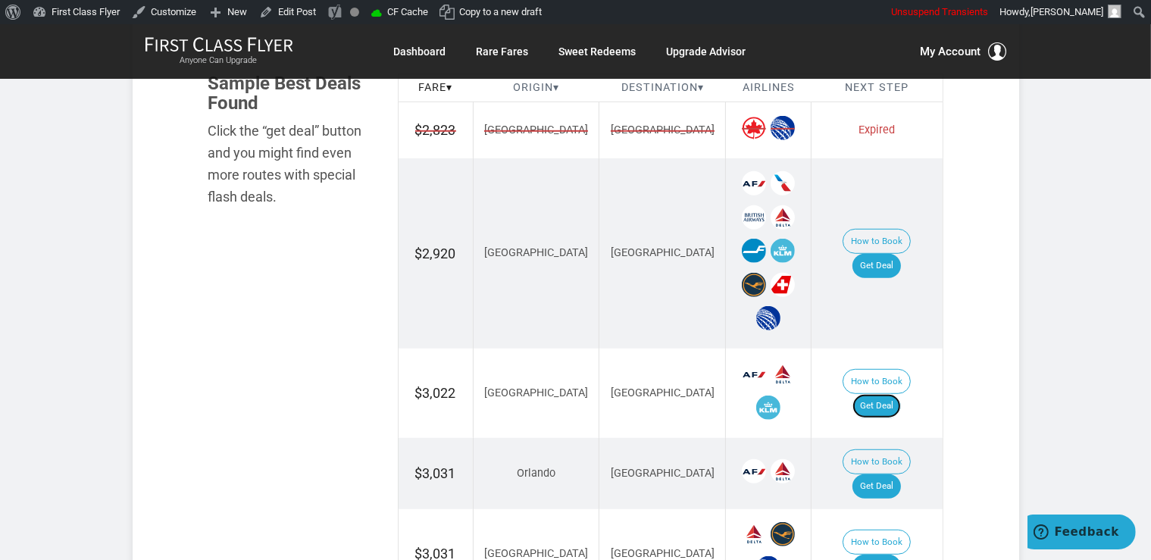
click at [873, 394] on link "Get Deal" at bounding box center [876, 406] width 48 height 24
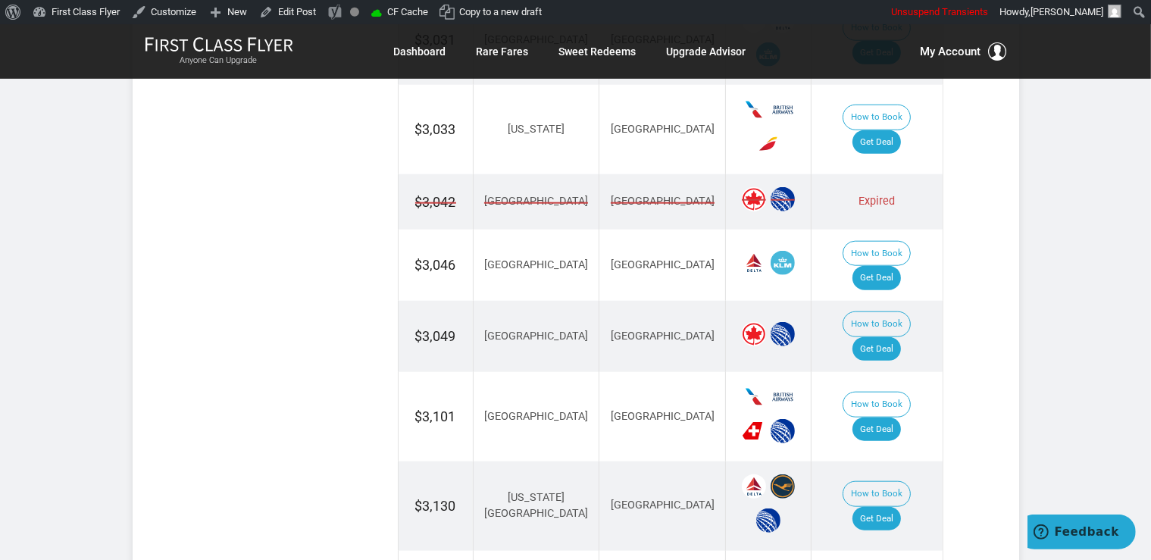
scroll to position [1600, 0]
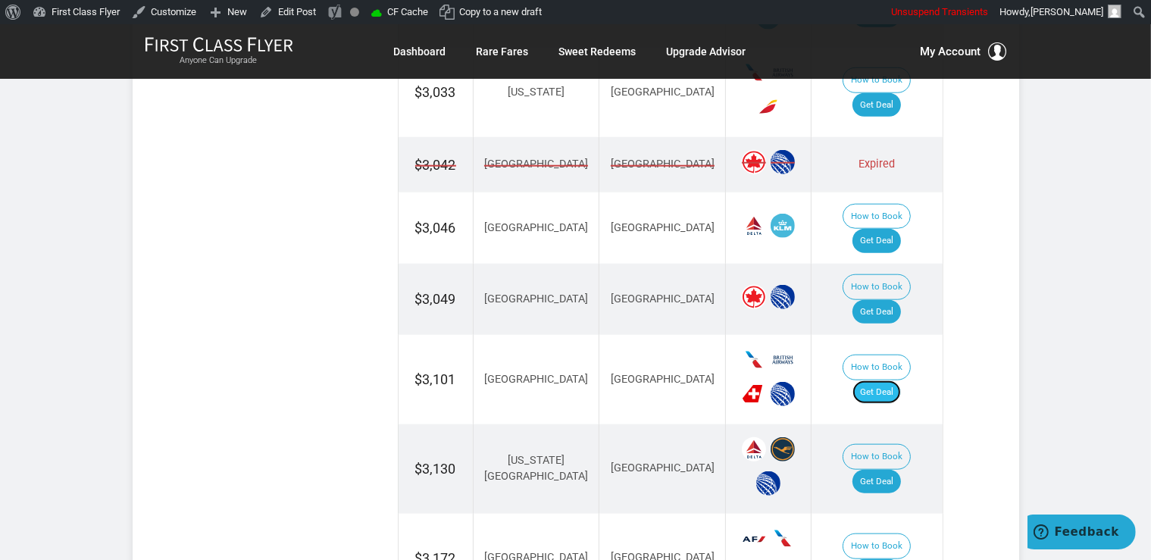
click at [888, 380] on link "Get Deal" at bounding box center [876, 392] width 48 height 24
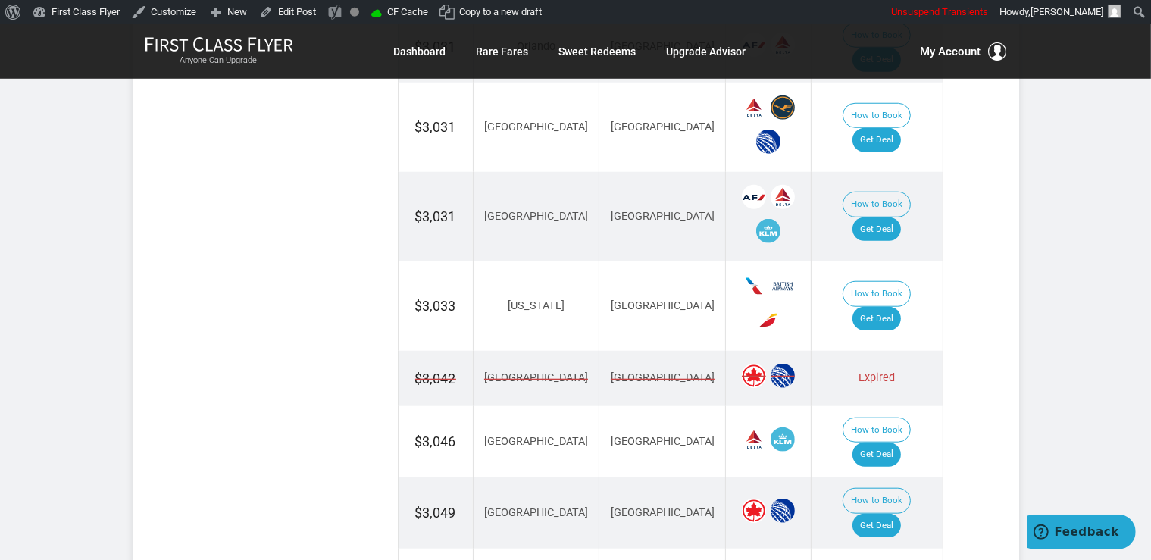
scroll to position [1360, 0]
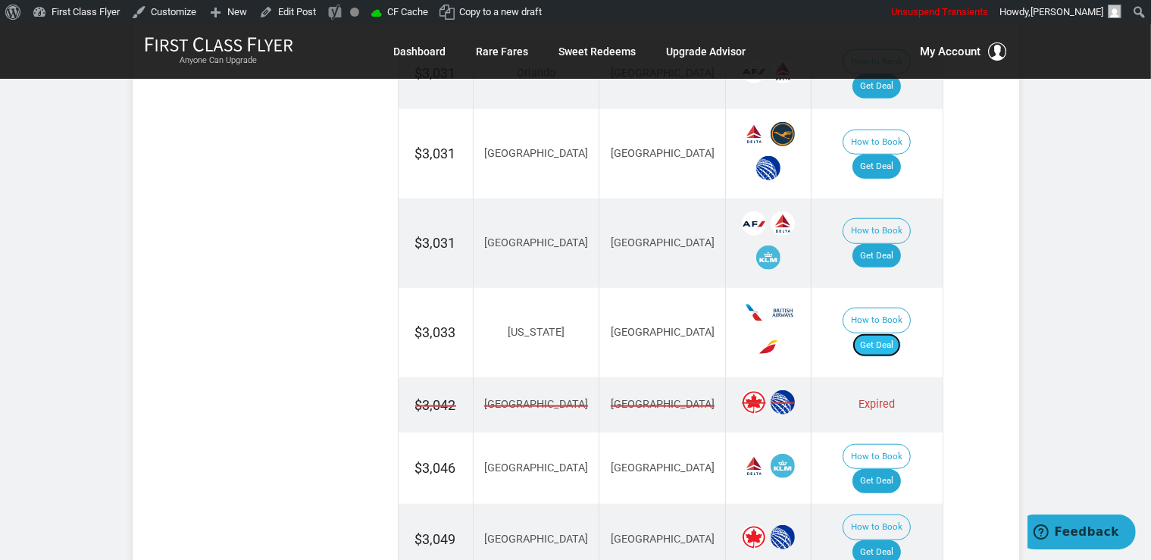
click at [894, 333] on link "Get Deal" at bounding box center [876, 345] width 48 height 24
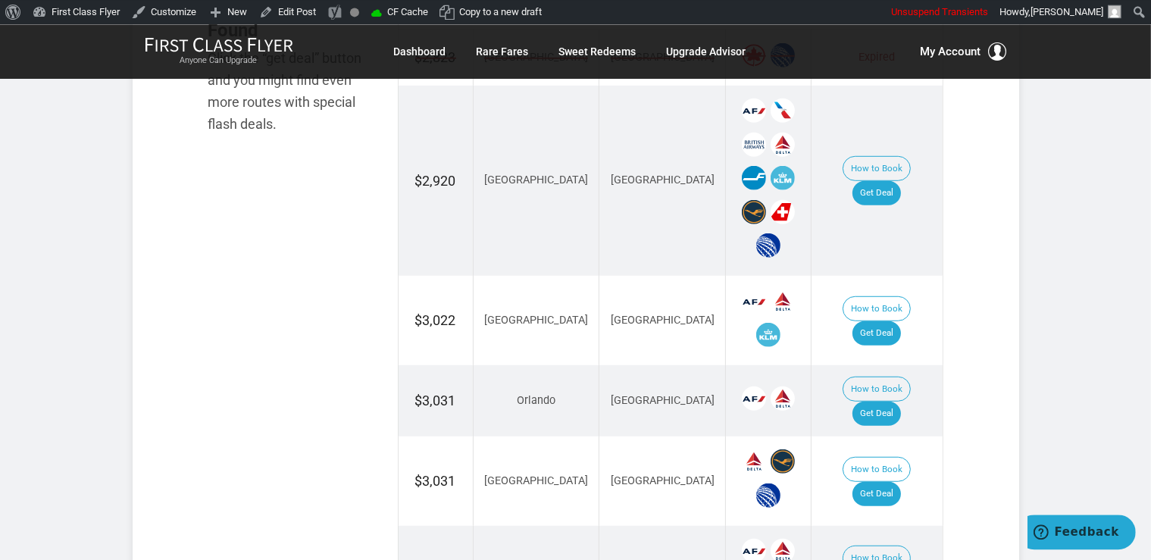
scroll to position [1039, 0]
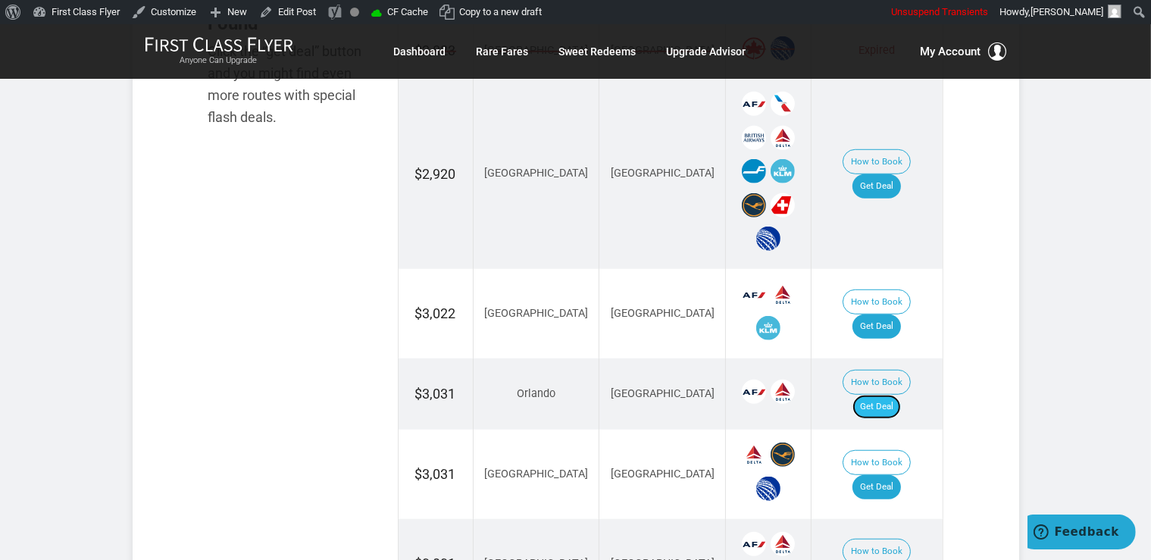
click at [897, 395] on link "Get Deal" at bounding box center [876, 407] width 48 height 24
click at [898, 395] on link "Get Deal" at bounding box center [876, 407] width 48 height 24
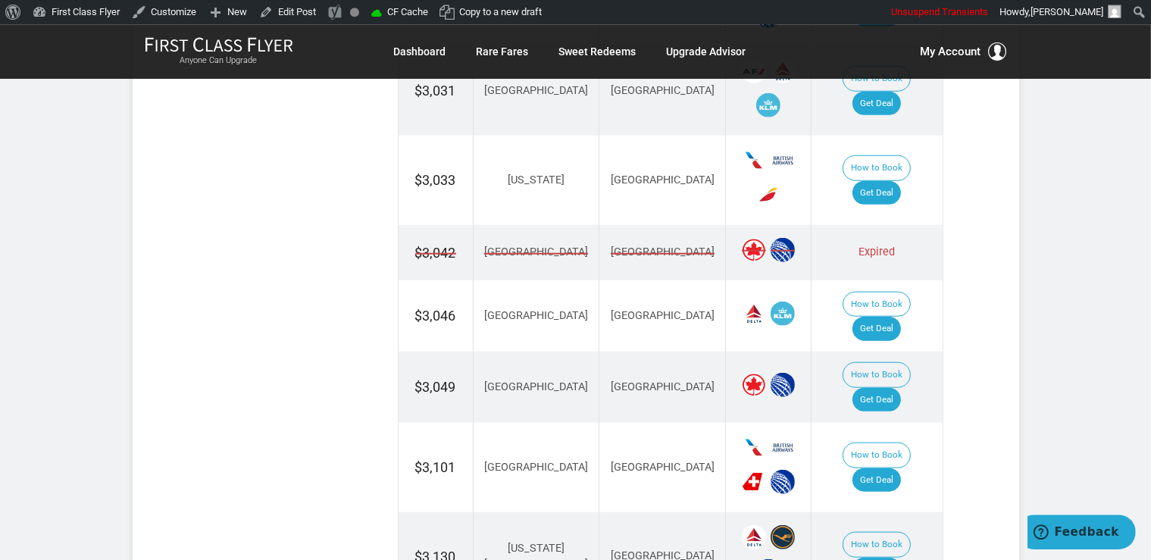
scroll to position [1519, 0]
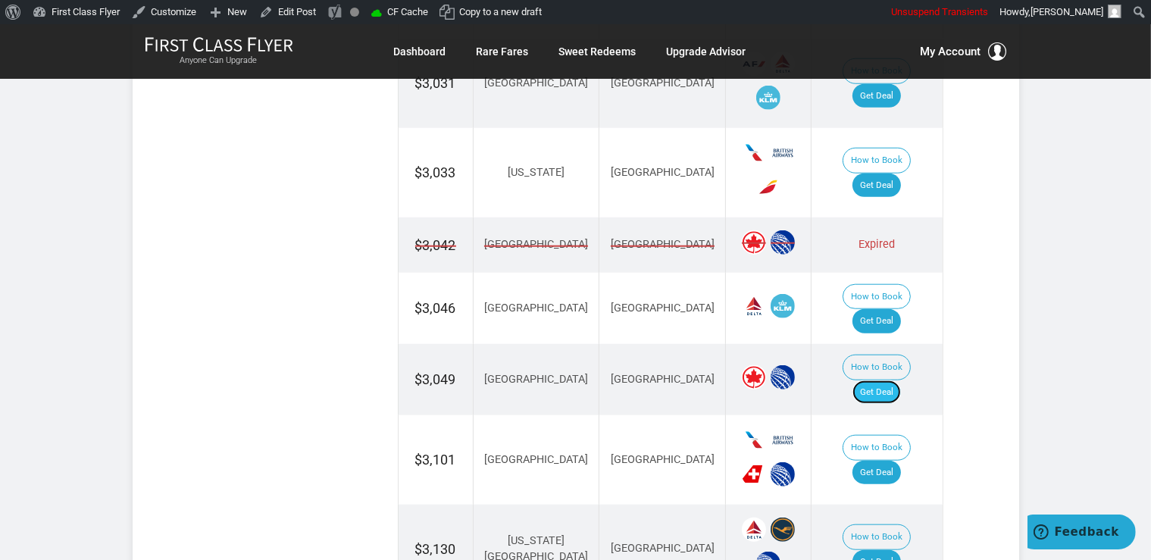
click at [901, 380] on link "Get Deal" at bounding box center [876, 392] width 48 height 24
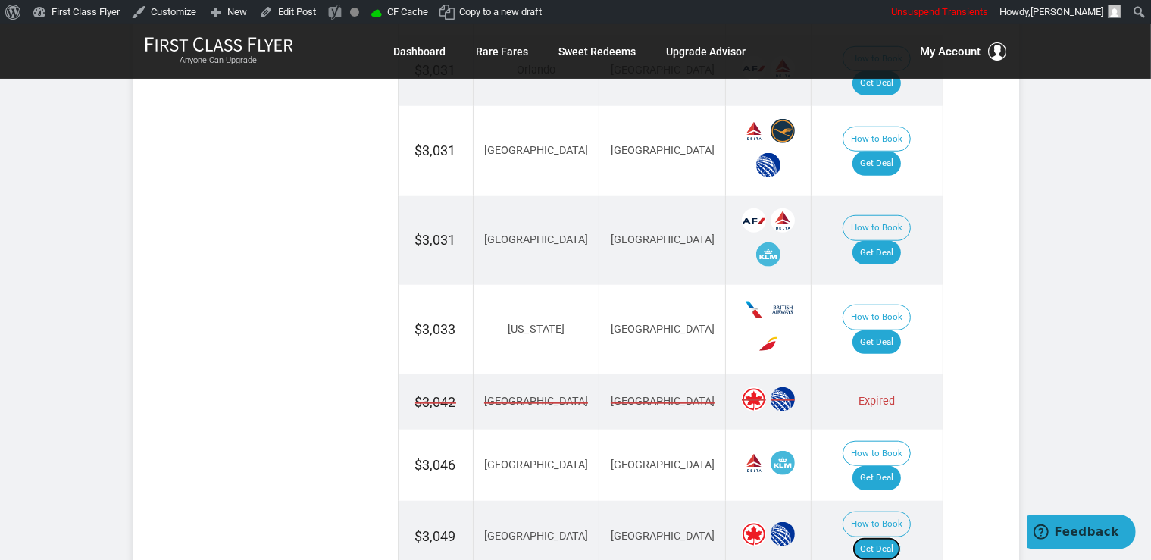
scroll to position [1279, 0]
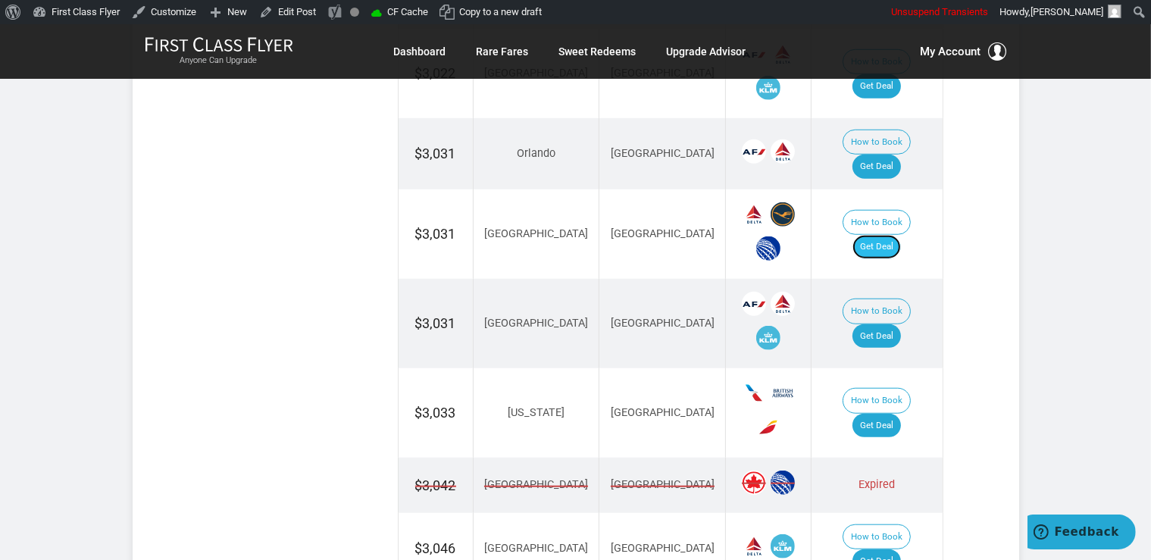
click at [879, 235] on link "Get Deal" at bounding box center [876, 247] width 48 height 24
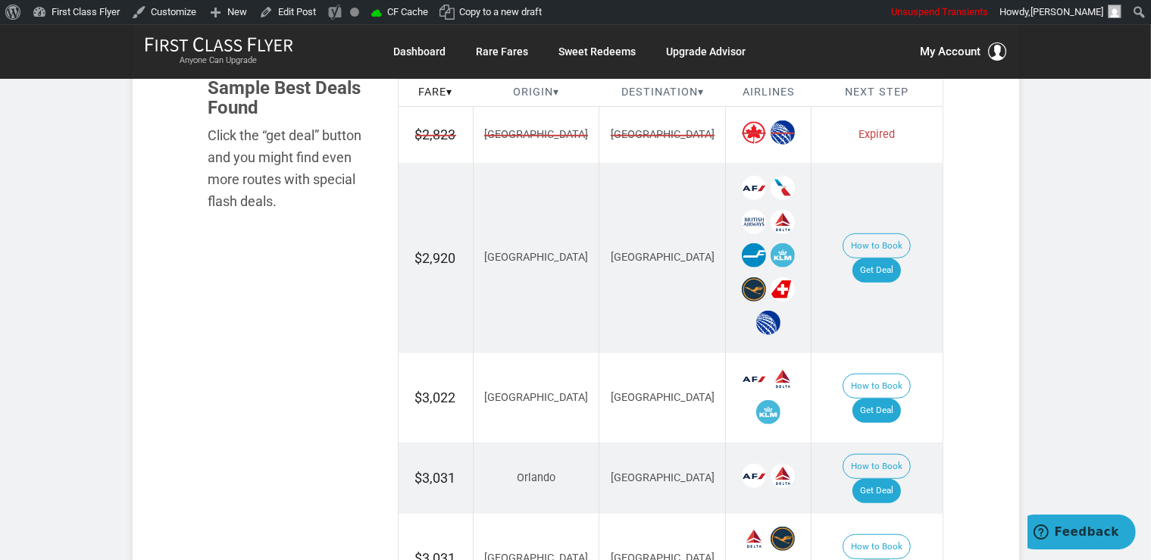
scroll to position [960, 0]
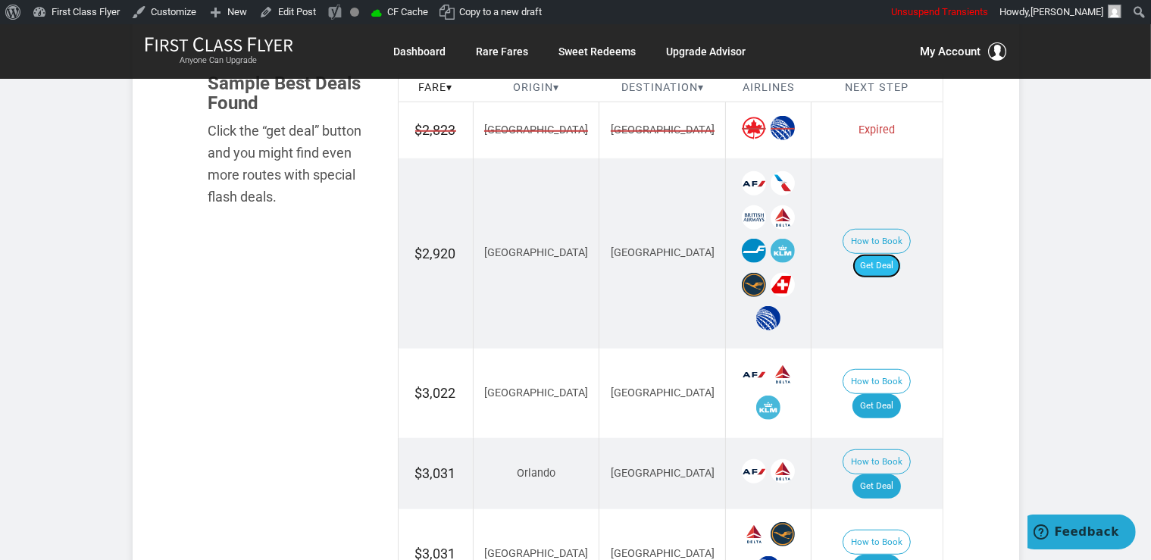
click at [880, 254] on link "Get Deal" at bounding box center [876, 266] width 48 height 24
click at [892, 254] on link "Get Deal" at bounding box center [876, 266] width 48 height 24
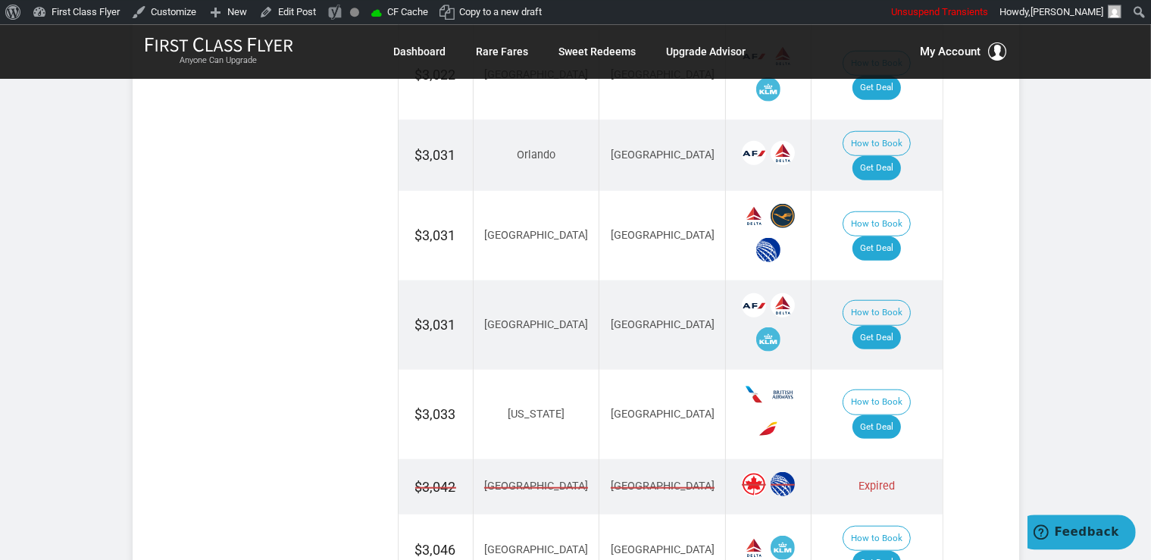
scroll to position [1279, 0]
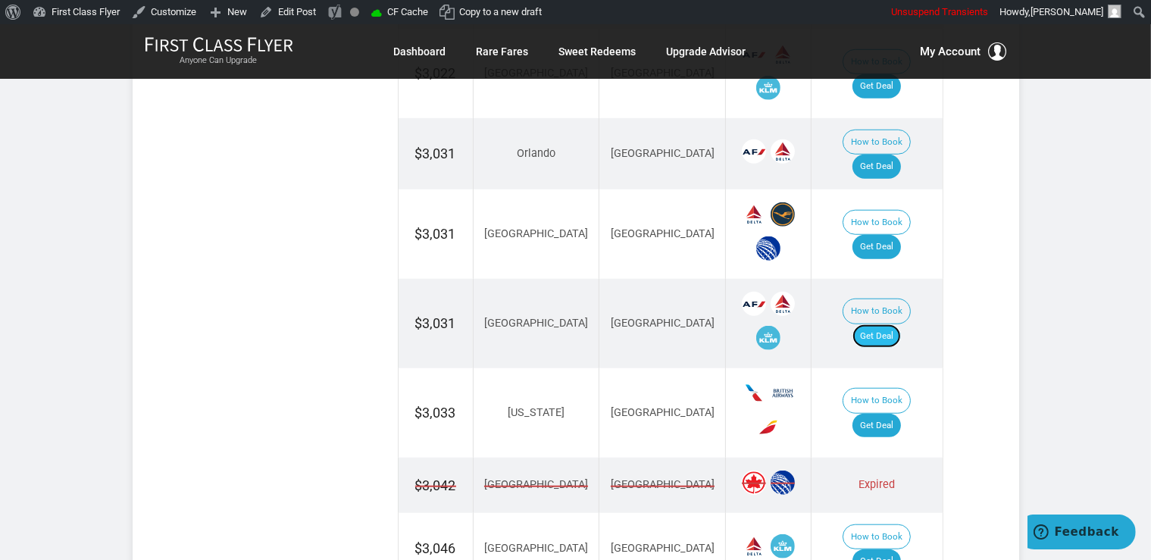
click at [898, 324] on link "Get Deal" at bounding box center [876, 336] width 48 height 24
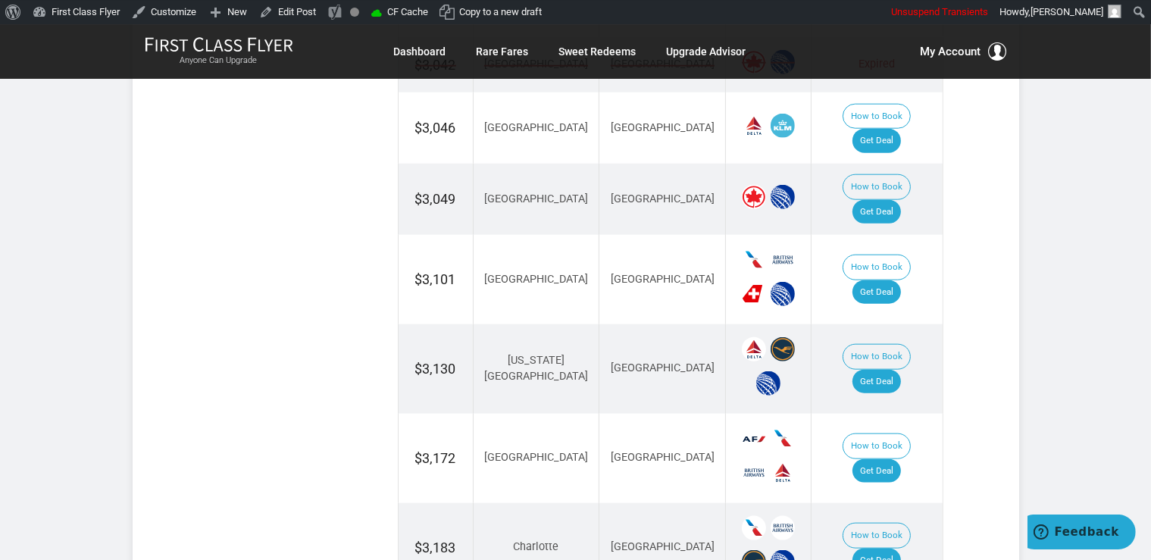
scroll to position [1760, 0]
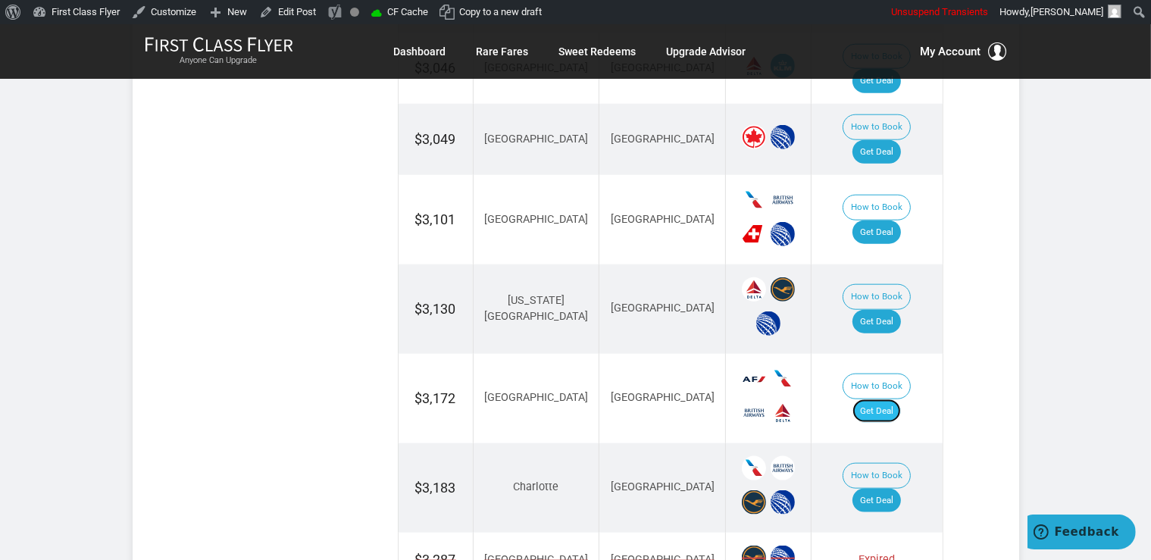
click at [901, 399] on link "Get Deal" at bounding box center [876, 411] width 48 height 24
click at [898, 489] on link "Get Deal" at bounding box center [876, 501] width 48 height 24
click at [882, 310] on link "Get Deal" at bounding box center [876, 322] width 48 height 24
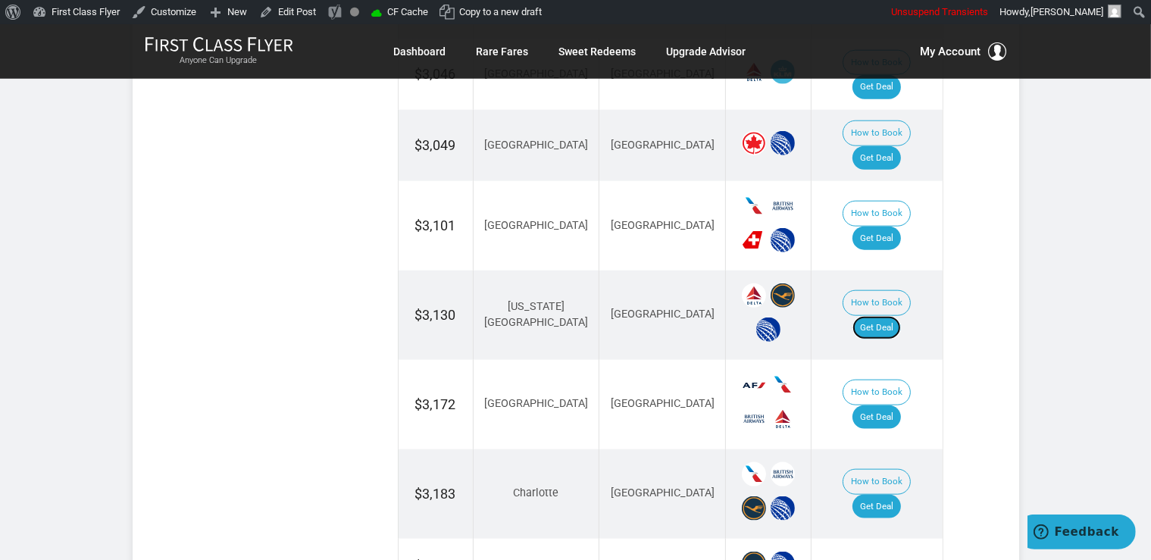
scroll to position [1519, 0]
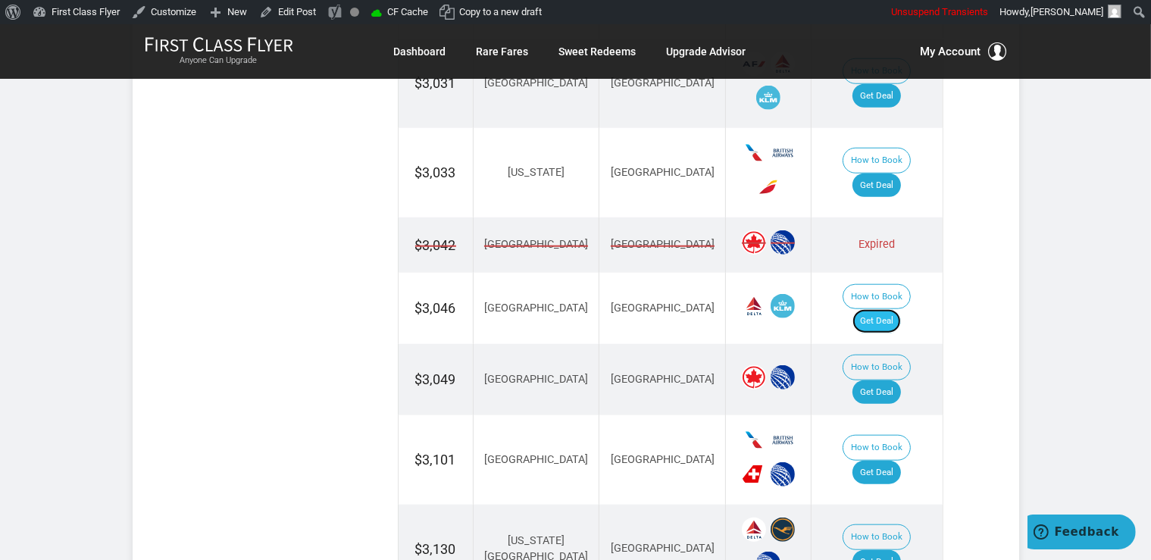
drag, startPoint x: 879, startPoint y: 223, endPoint x: 889, endPoint y: 223, distance: 9.8
click at [879, 309] on link "Get Deal" at bounding box center [876, 321] width 48 height 24
click at [901, 461] on link "Get Deal" at bounding box center [876, 473] width 48 height 24
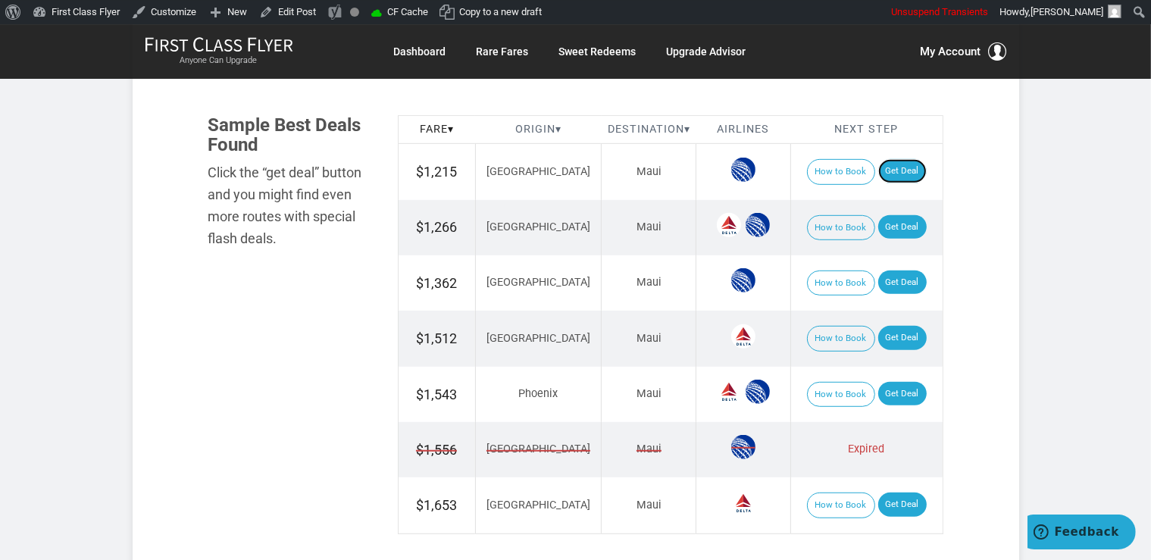
scroll to position [905, 0]
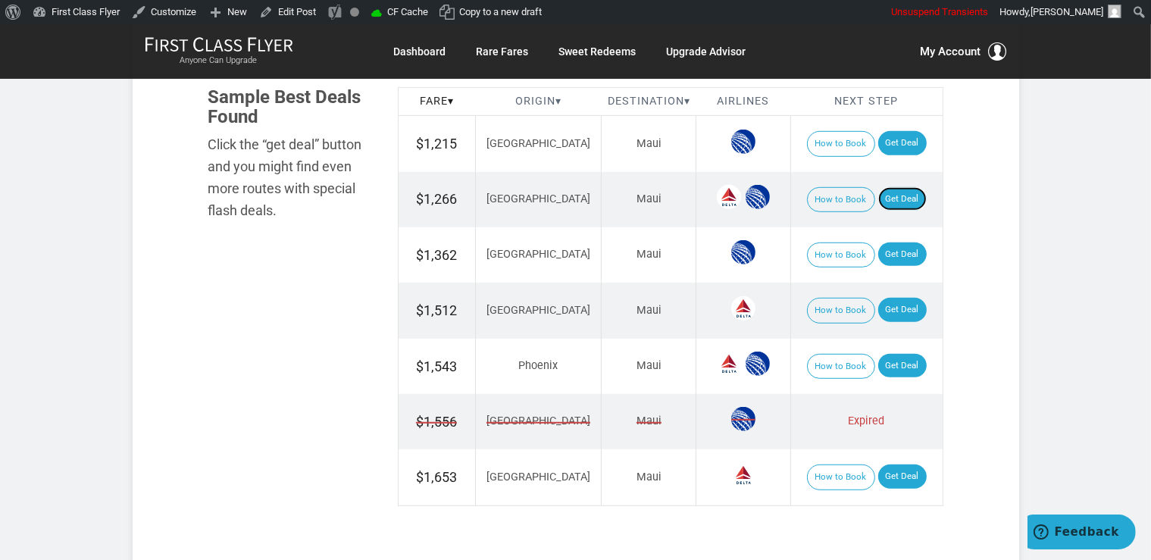
drag, startPoint x: 885, startPoint y: 198, endPoint x: 885, endPoint y: 178, distance: 19.7
click at [885, 197] on link "Get Deal" at bounding box center [902, 199] width 48 height 24
click at [878, 301] on link "Get Deal" at bounding box center [902, 310] width 48 height 24
click at [878, 354] on link "Get Deal" at bounding box center [902, 366] width 48 height 24
click at [895, 474] on link "Get Deal" at bounding box center [902, 476] width 48 height 24
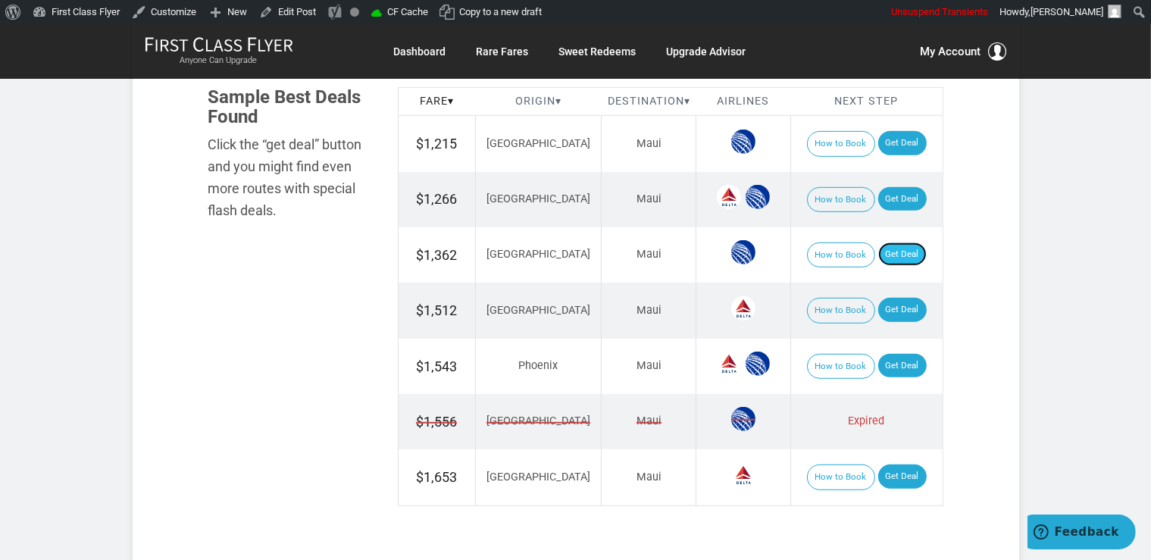
click at [888, 250] on link "Get Deal" at bounding box center [902, 254] width 48 height 24
click at [891, 248] on link "Get Deal" at bounding box center [902, 254] width 48 height 24
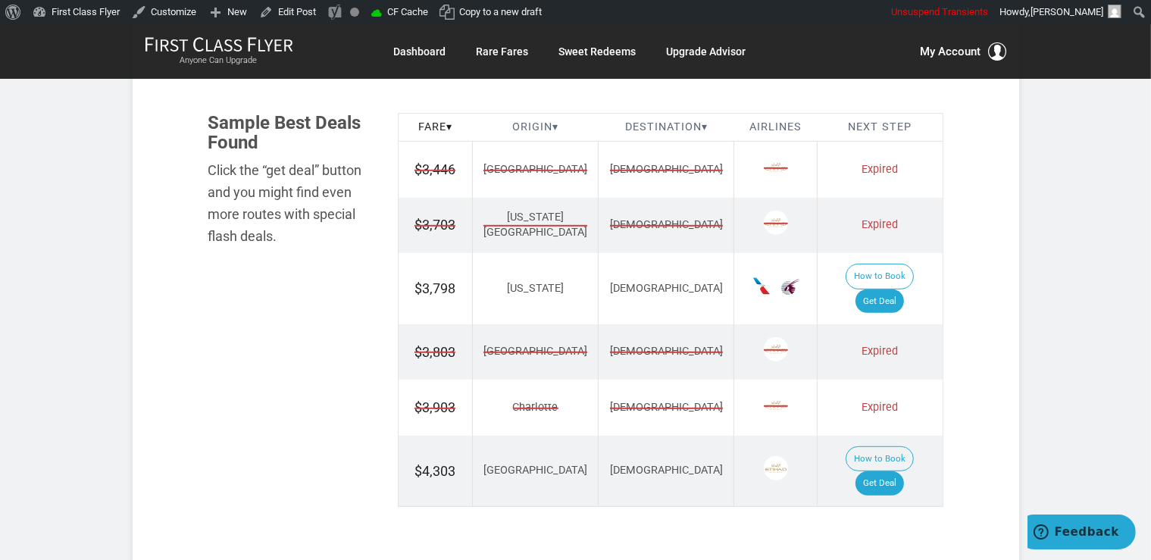
scroll to position [960, 0]
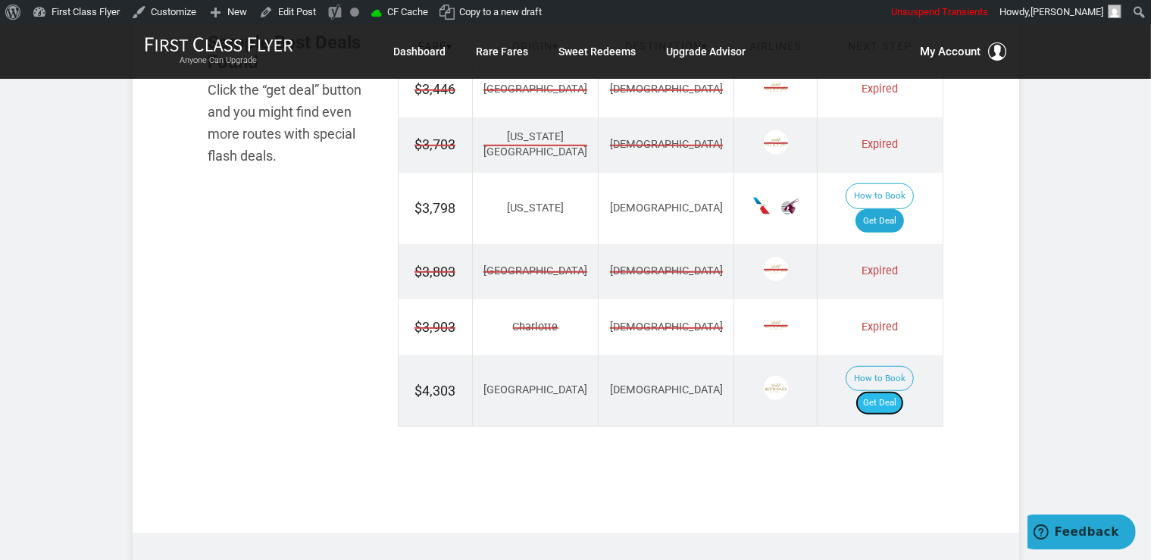
click at [879, 391] on link "Get Deal" at bounding box center [879, 403] width 48 height 24
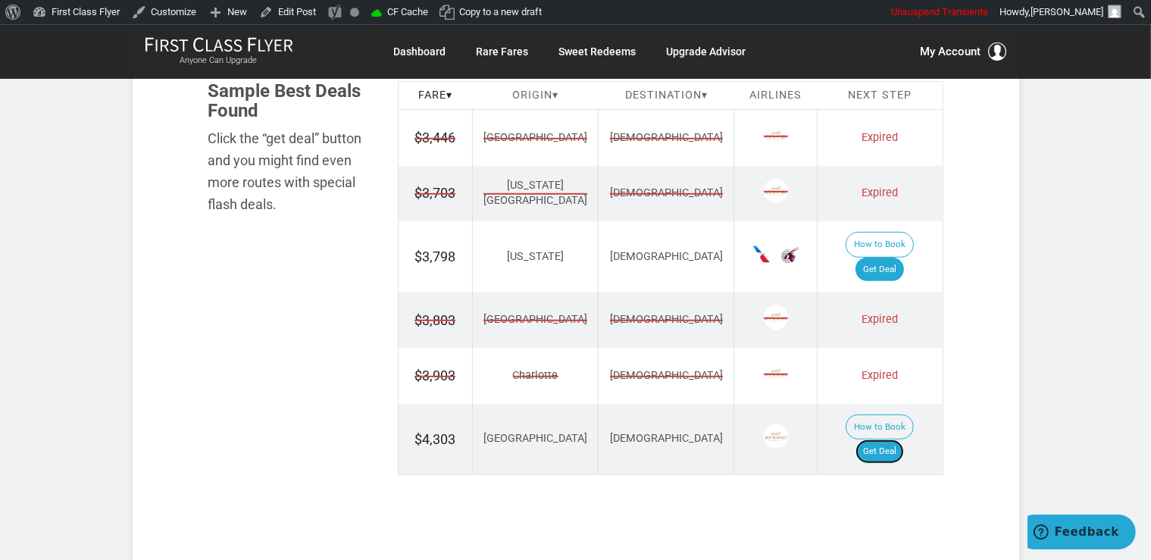
scroll to position [879, 0]
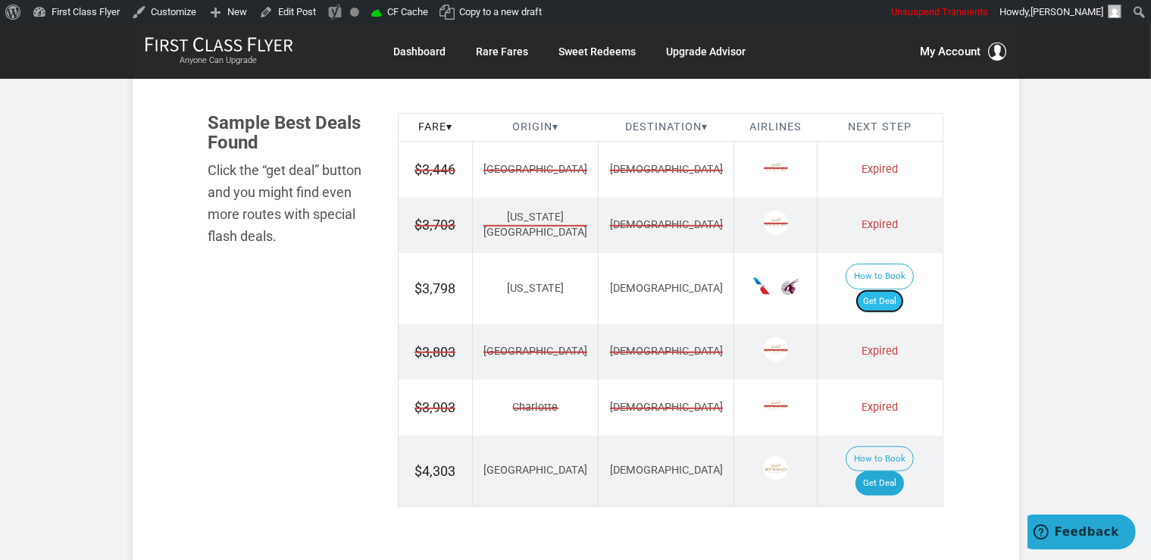
click at [879, 289] on link "Get Deal" at bounding box center [879, 301] width 48 height 24
click at [895, 289] on link "Get Deal" at bounding box center [879, 301] width 48 height 24
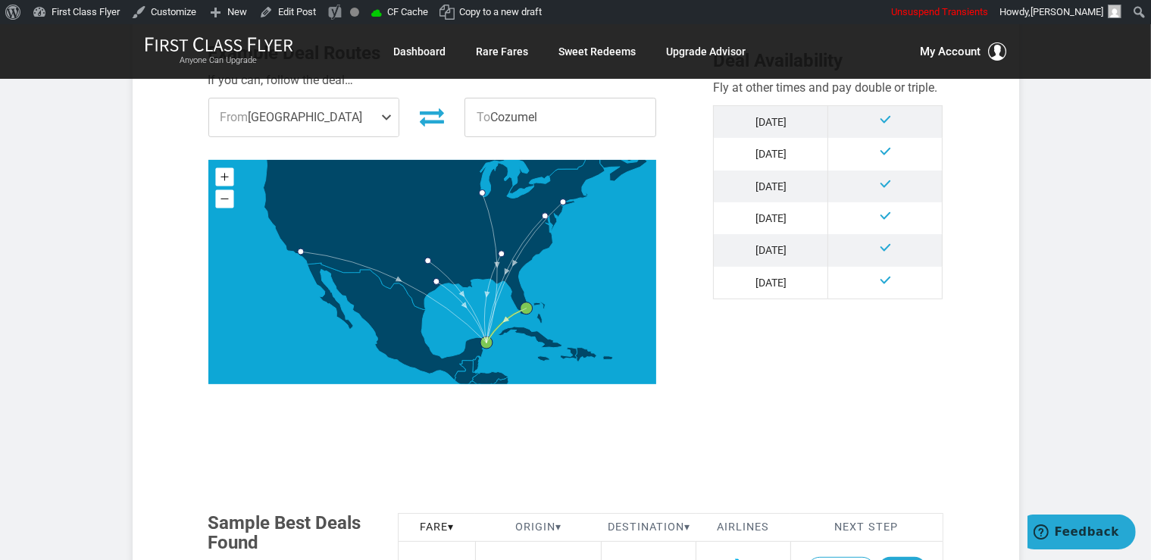
scroll to position [720, 0]
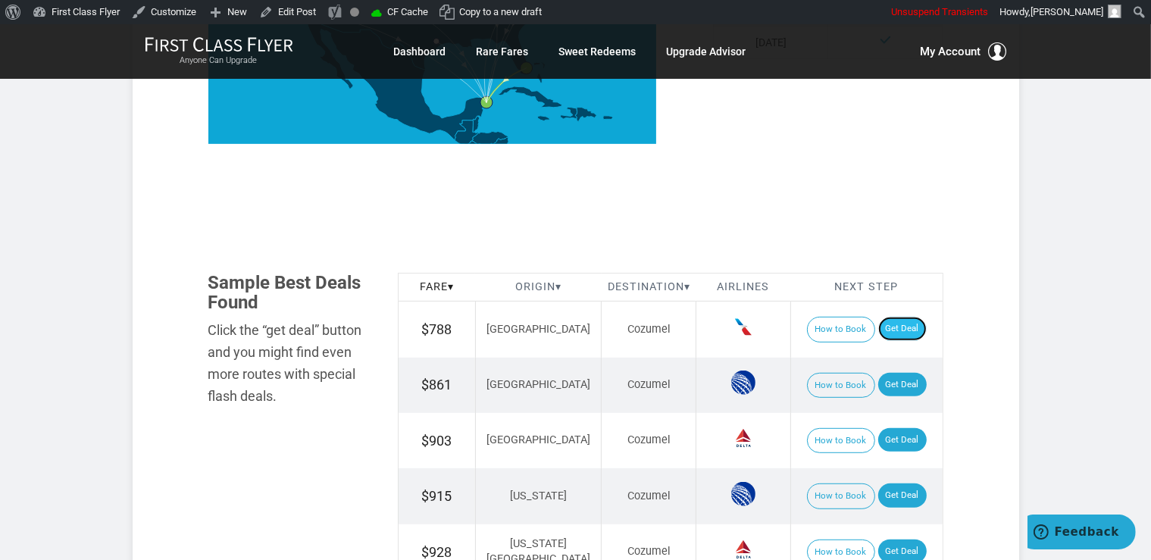
click at [891, 329] on link "Get Deal" at bounding box center [902, 329] width 48 height 24
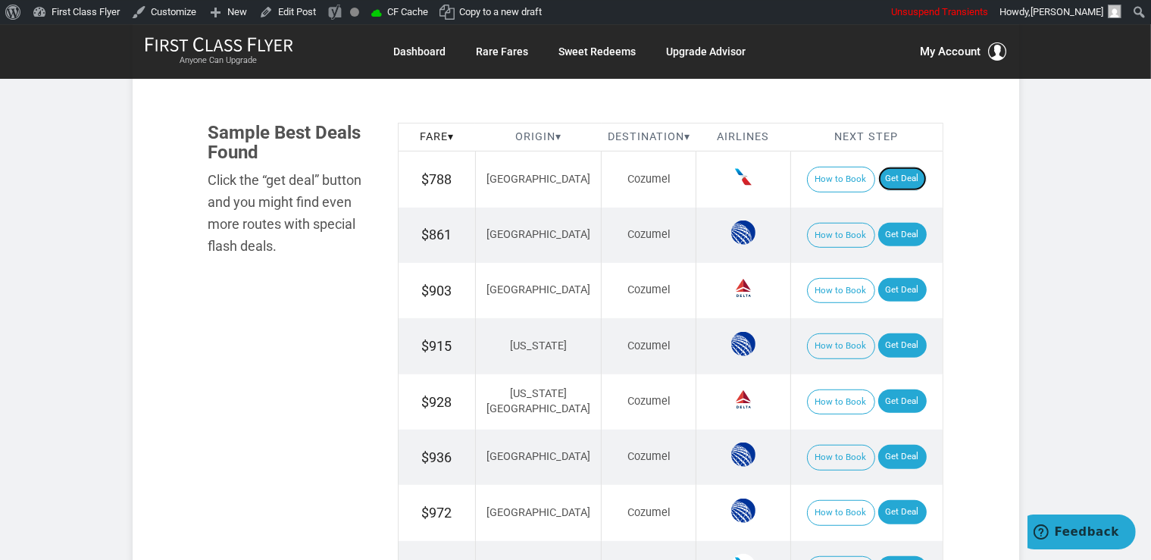
scroll to position [879, 0]
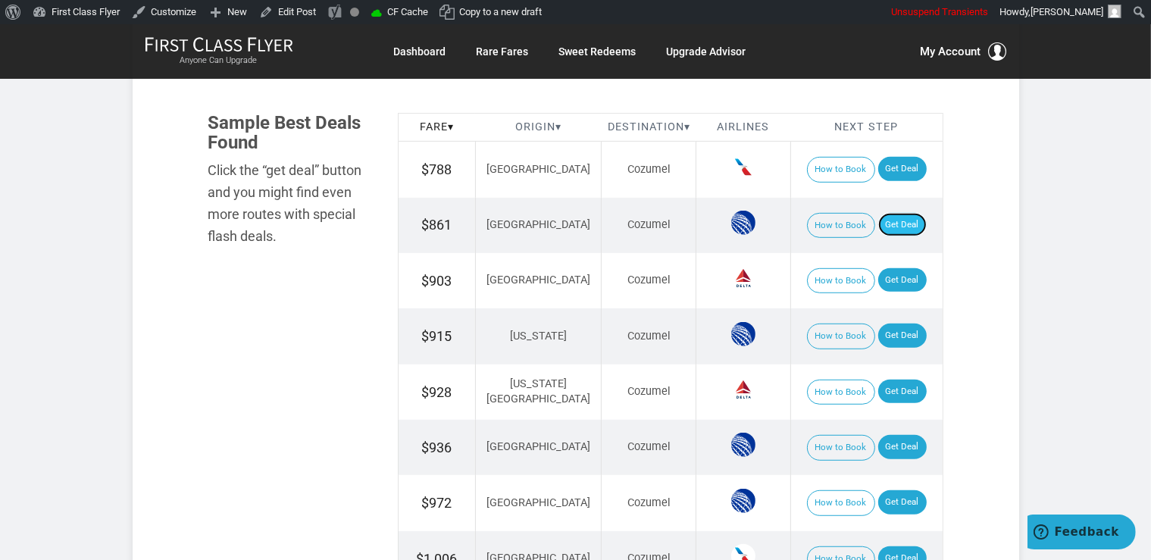
click at [885, 226] on link "Get Deal" at bounding box center [902, 225] width 48 height 24
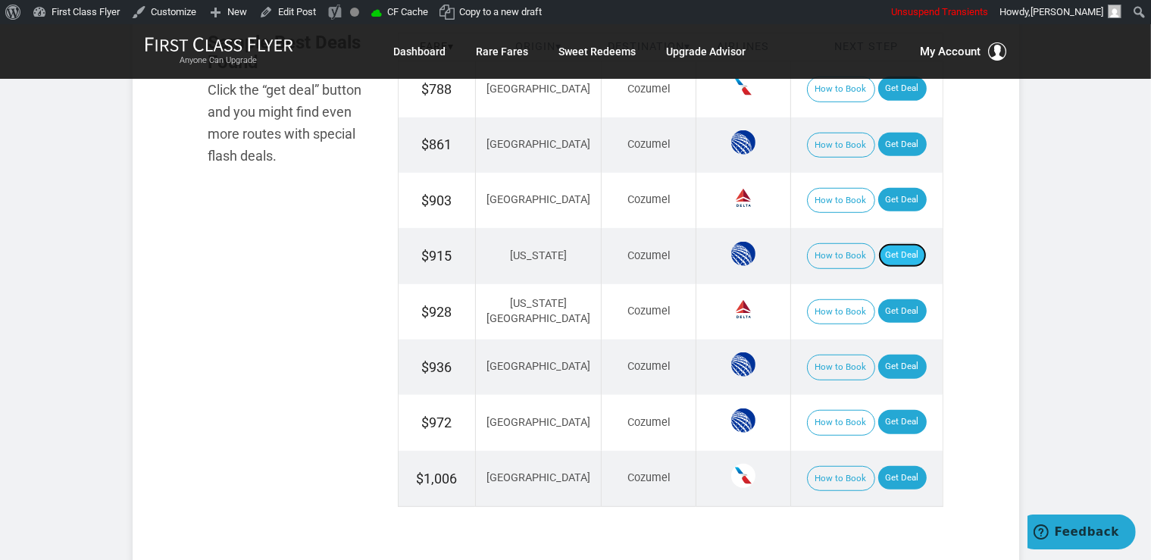
click at [884, 244] on link "Get Deal" at bounding box center [902, 255] width 48 height 24
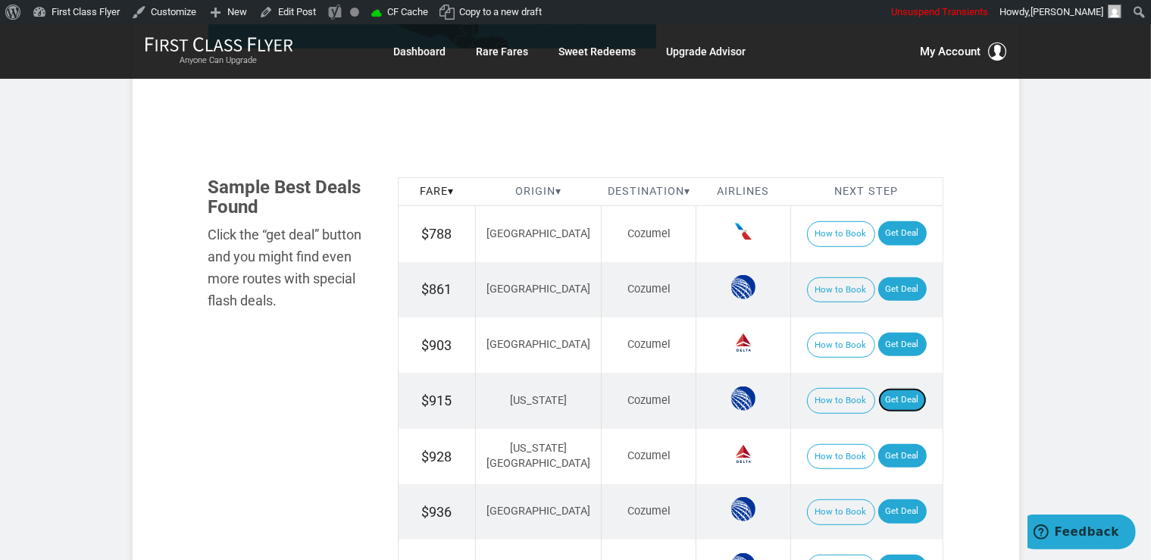
scroll to position [800, 0]
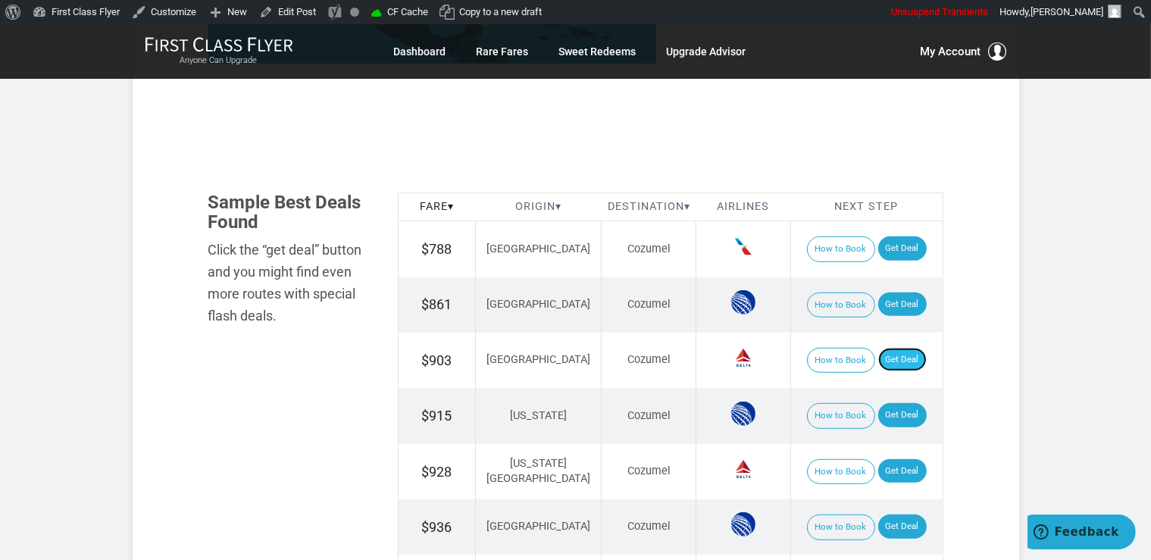
click at [888, 361] on link "Get Deal" at bounding box center [902, 360] width 48 height 24
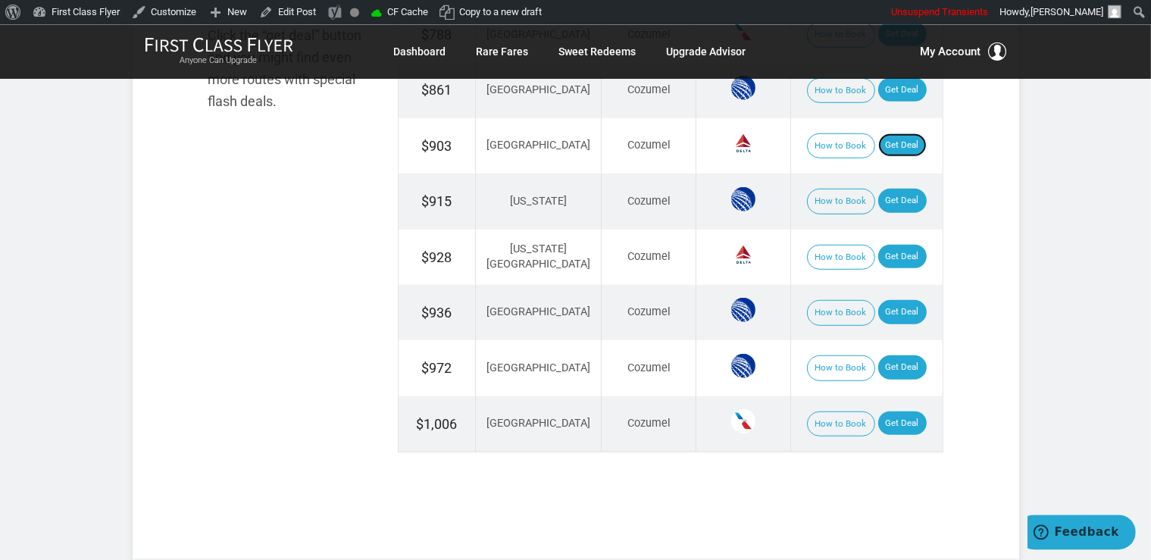
scroll to position [1039, 0]
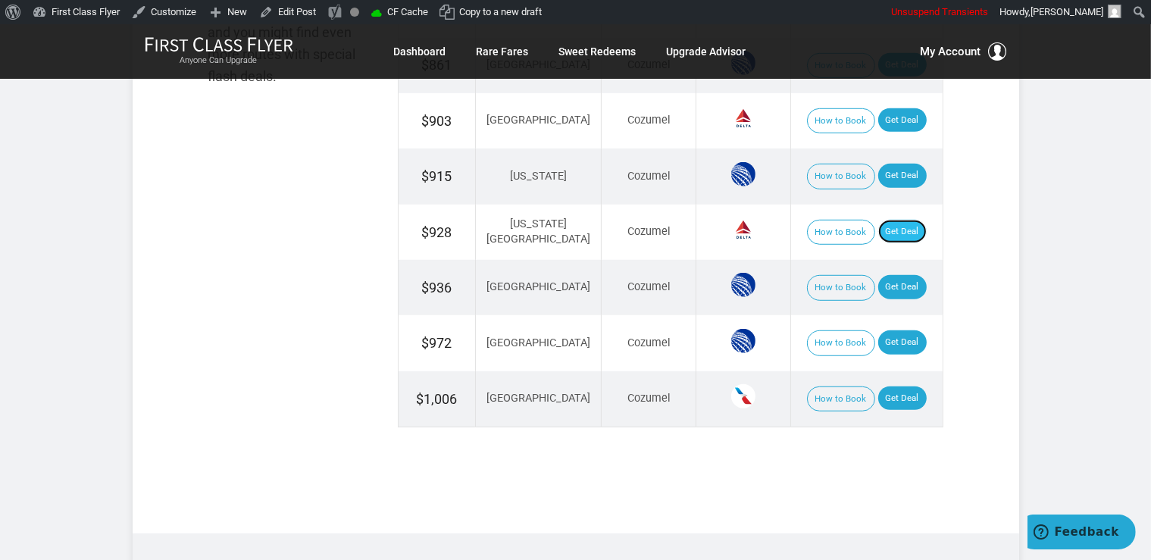
click at [878, 227] on link "Get Deal" at bounding box center [902, 232] width 48 height 24
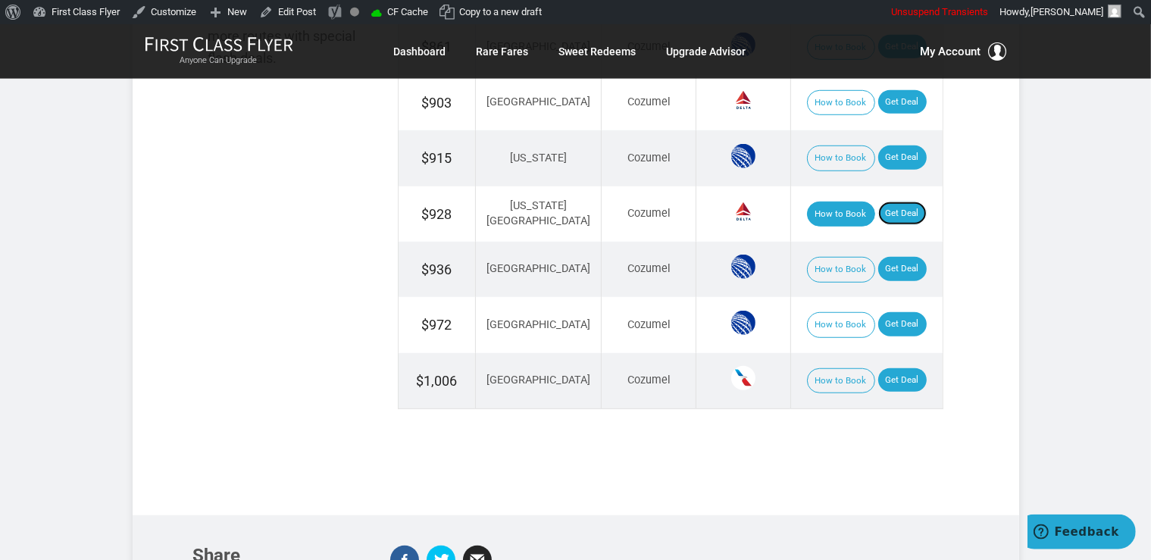
scroll to position [1200, 0]
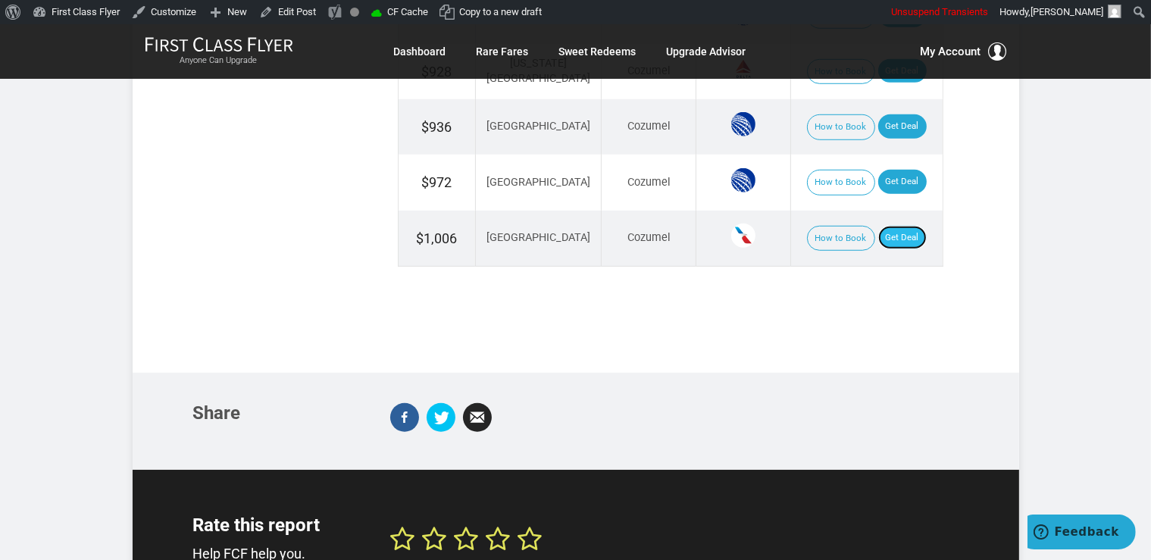
click at [901, 240] on link "Get Deal" at bounding box center [902, 238] width 48 height 24
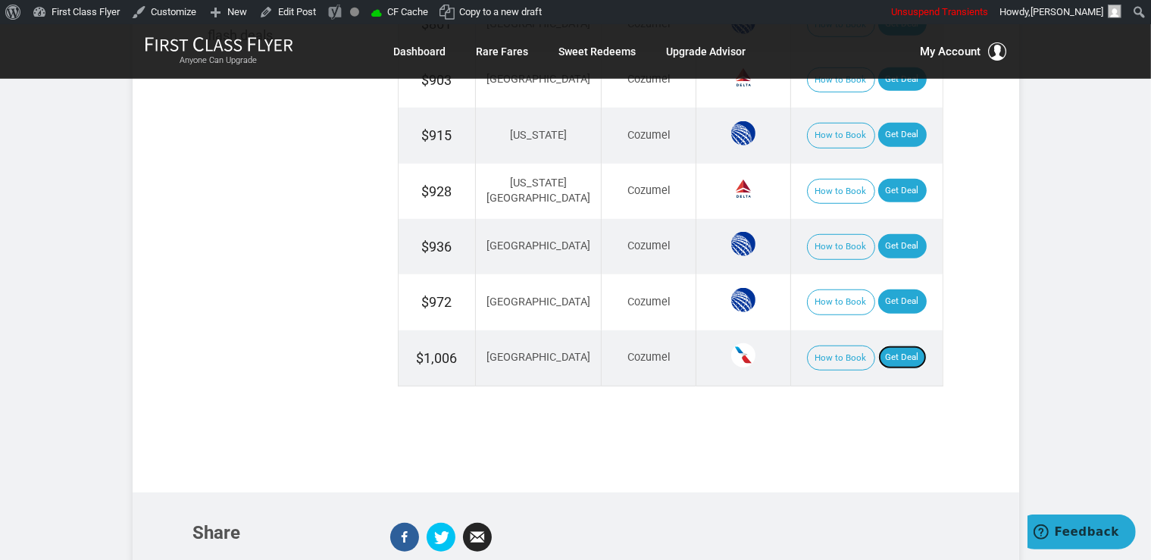
scroll to position [1039, 0]
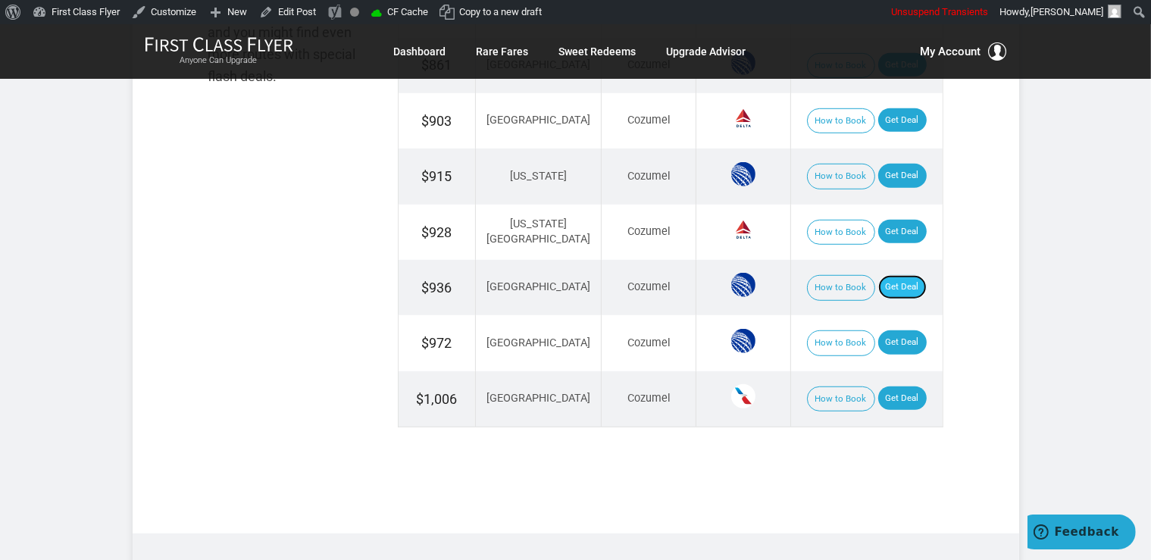
click at [878, 278] on link "Get Deal" at bounding box center [902, 287] width 48 height 24
click at [881, 335] on link "Get Deal" at bounding box center [902, 342] width 48 height 24
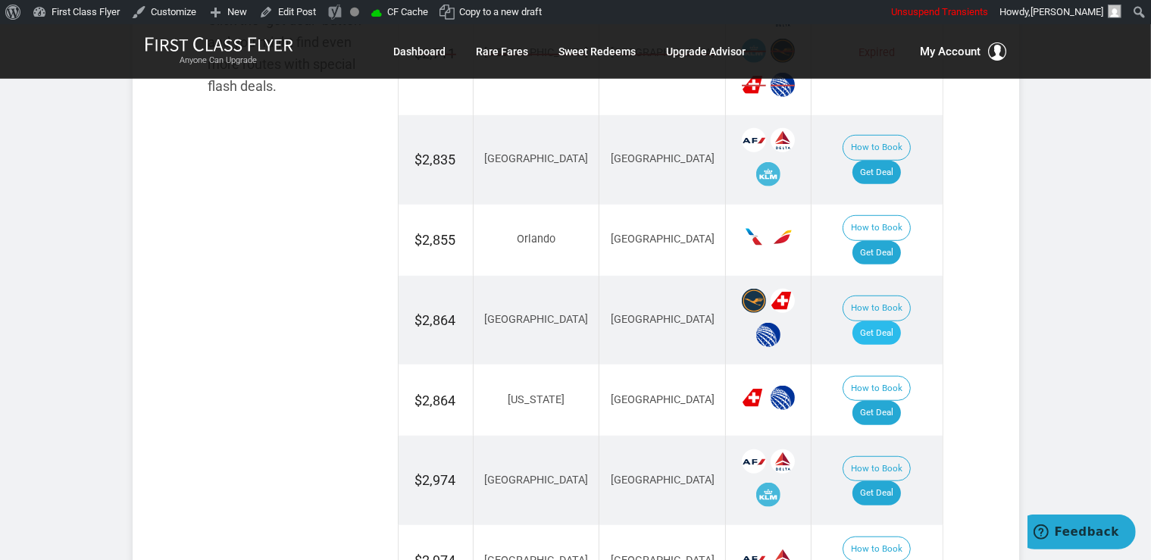
scroll to position [1039, 0]
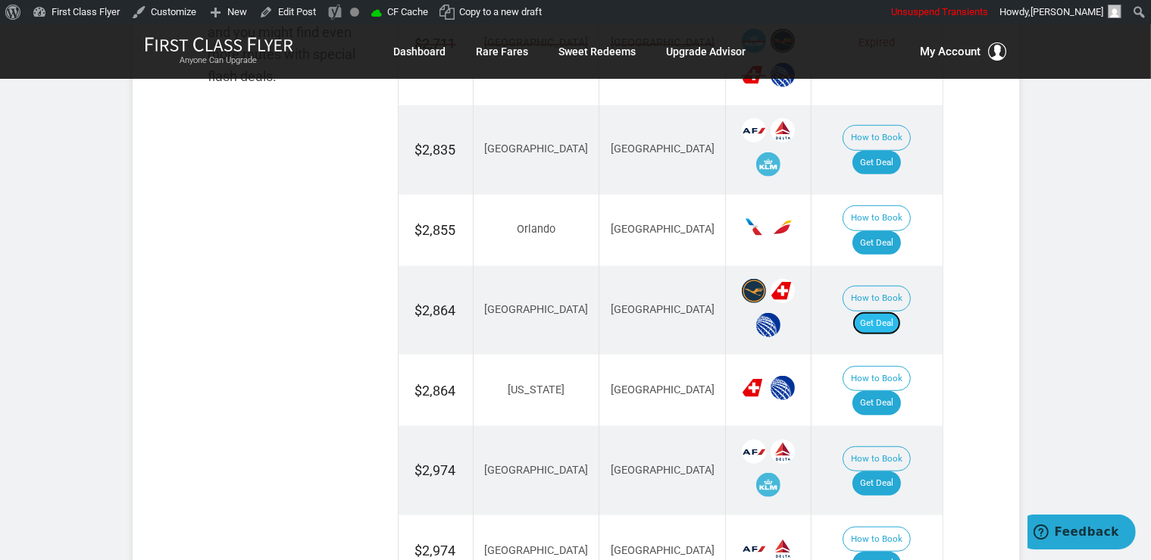
click at [892, 311] on link "Get Deal" at bounding box center [876, 323] width 48 height 24
click at [886, 151] on link "Get Deal" at bounding box center [876, 163] width 48 height 24
click at [889, 391] on link "Get Deal" at bounding box center [876, 403] width 48 height 24
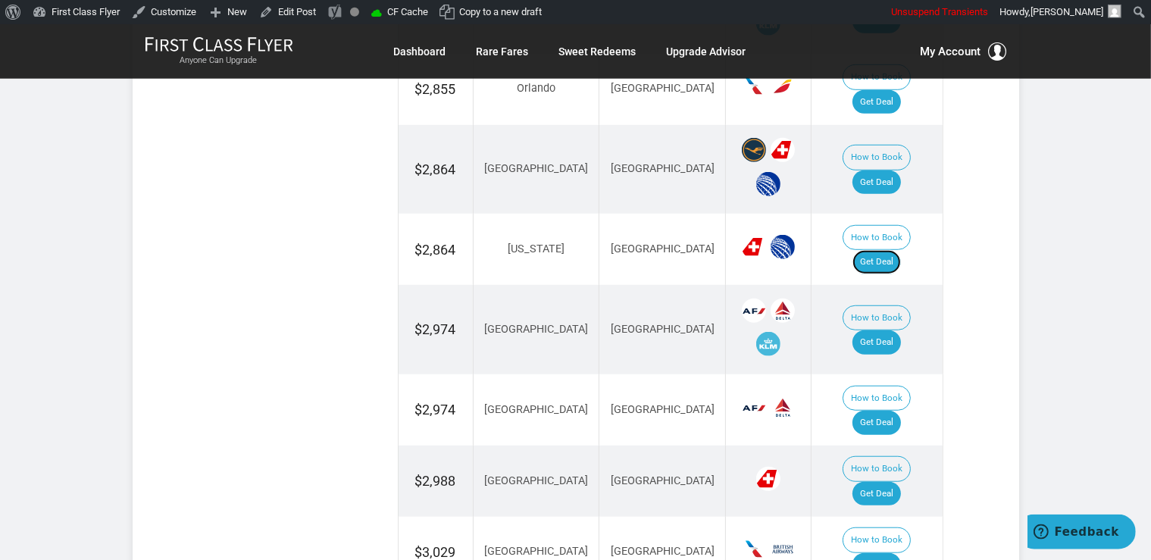
scroll to position [1200, 0]
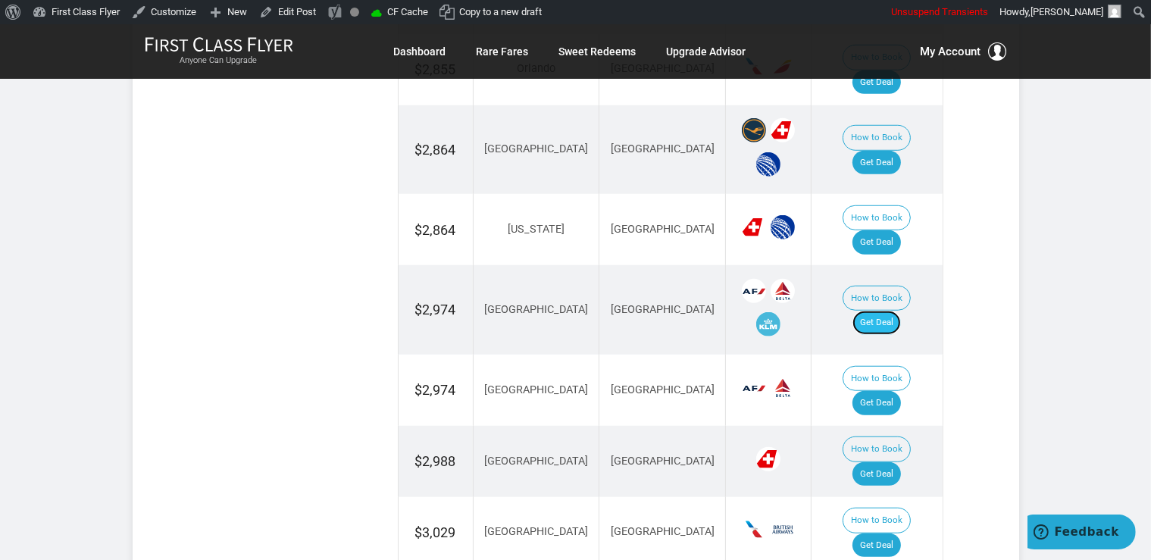
click at [901, 311] on link "Get Deal" at bounding box center [876, 323] width 48 height 24
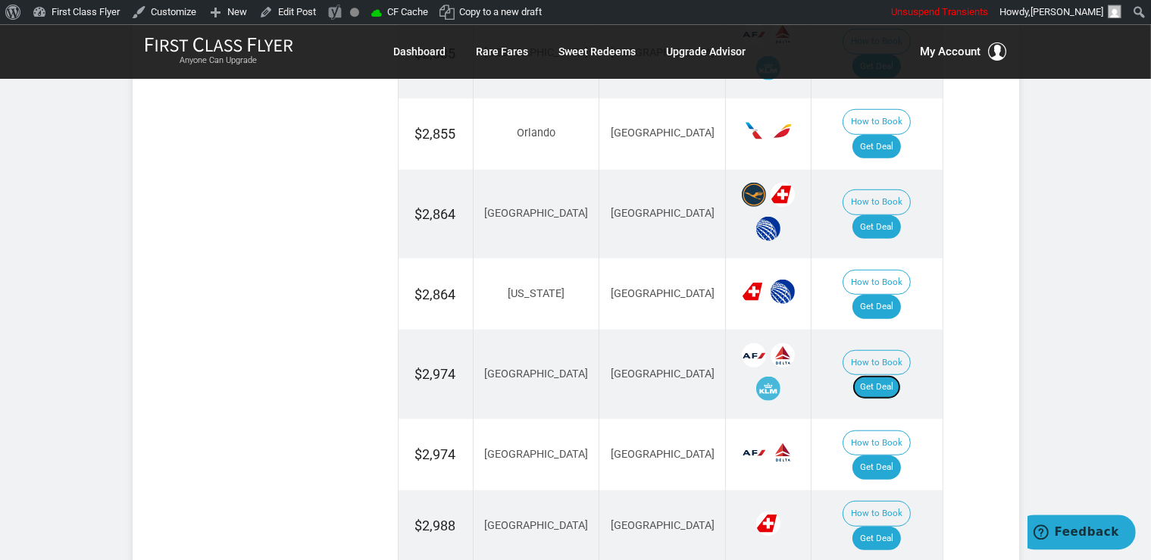
scroll to position [1039, 0]
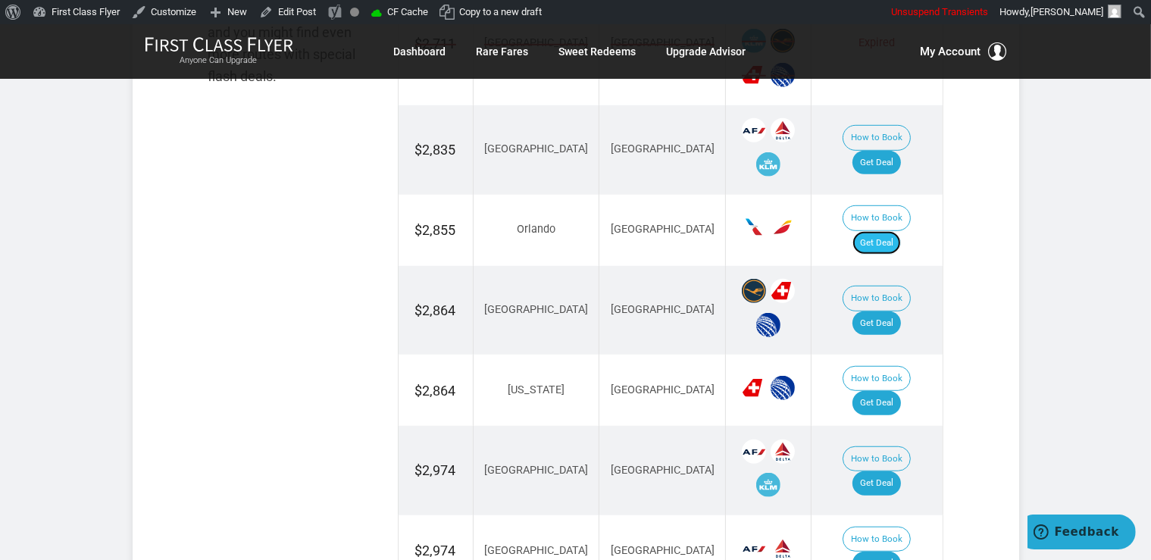
click at [898, 231] on link "Get Deal" at bounding box center [876, 243] width 48 height 24
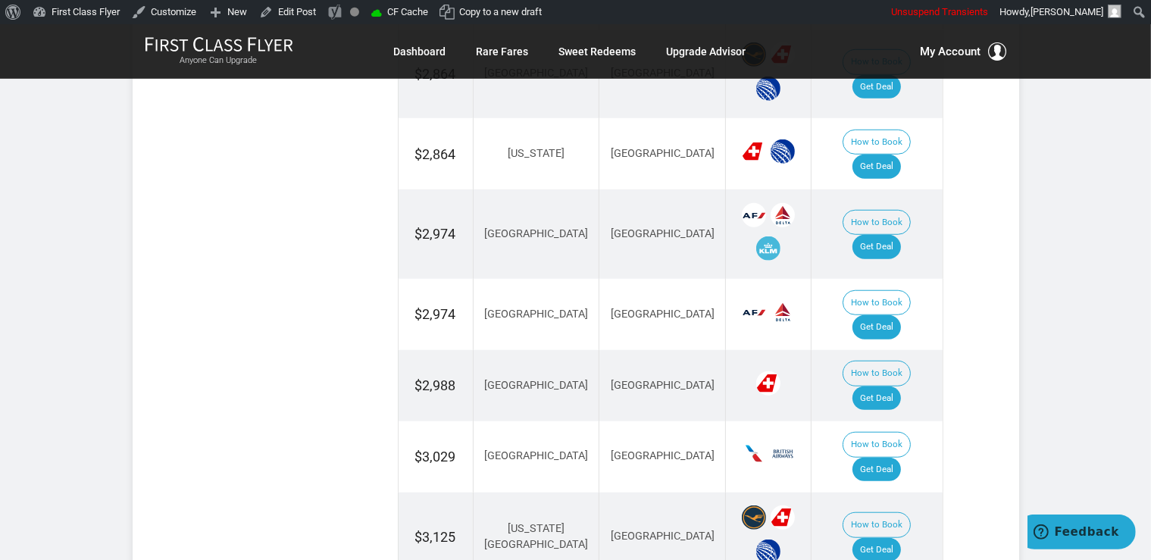
scroll to position [1279, 0]
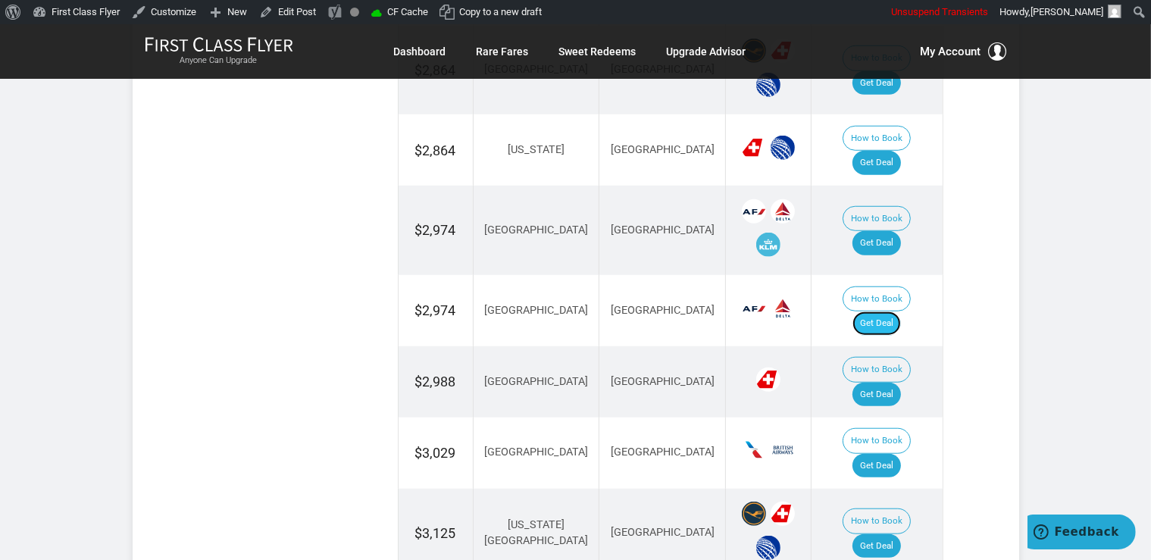
click at [889, 311] on link "Get Deal" at bounding box center [876, 323] width 48 height 24
drag, startPoint x: 901, startPoint y: 317, endPoint x: 915, endPoint y: 323, distance: 14.9
click at [901, 383] on link "Get Deal" at bounding box center [876, 395] width 48 height 24
click at [883, 454] on link "Get Deal" at bounding box center [876, 466] width 48 height 24
click at [898, 534] on link "Get Deal" at bounding box center [876, 546] width 48 height 24
